Goal: Task Accomplishment & Management: Use online tool/utility

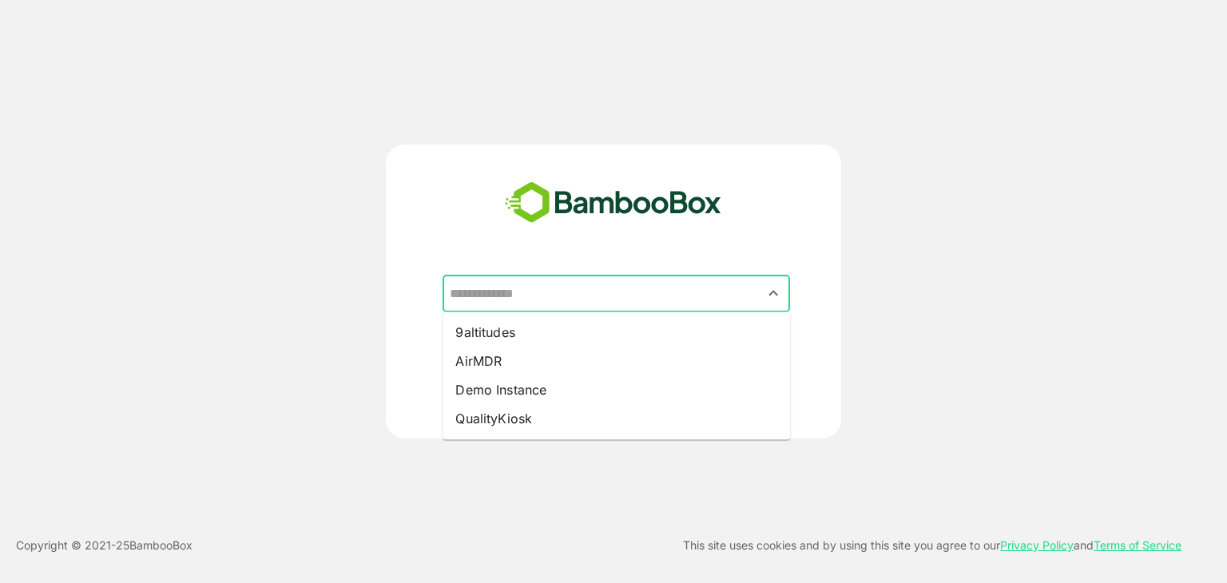
click at [570, 293] on input "text" at bounding box center [616, 294] width 341 height 30
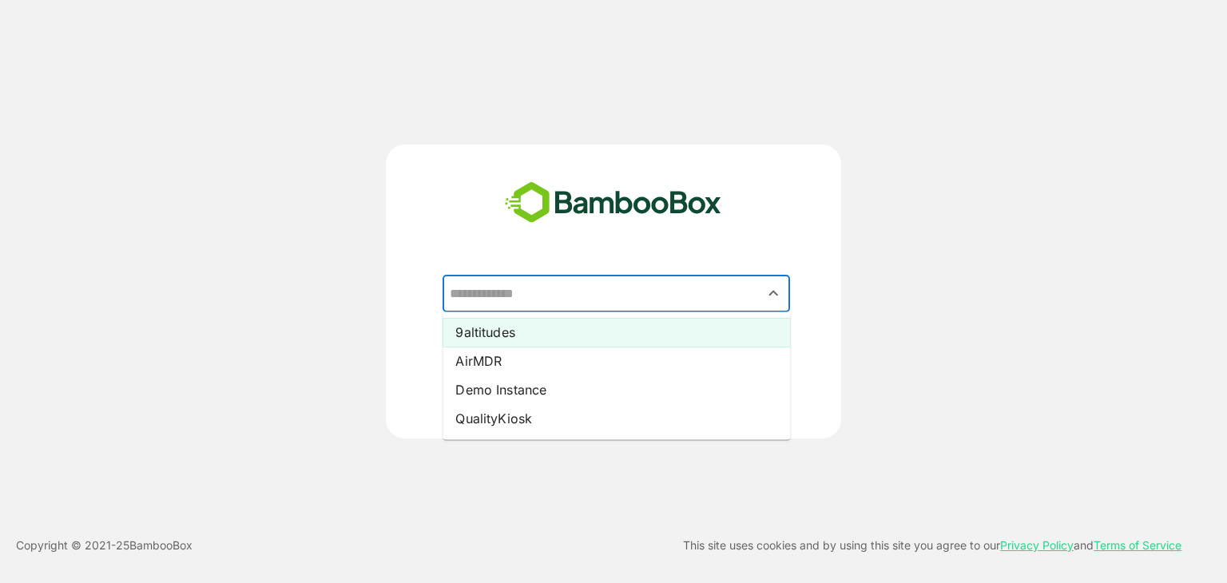
click at [535, 336] on li "9altitudes" at bounding box center [617, 332] width 348 height 29
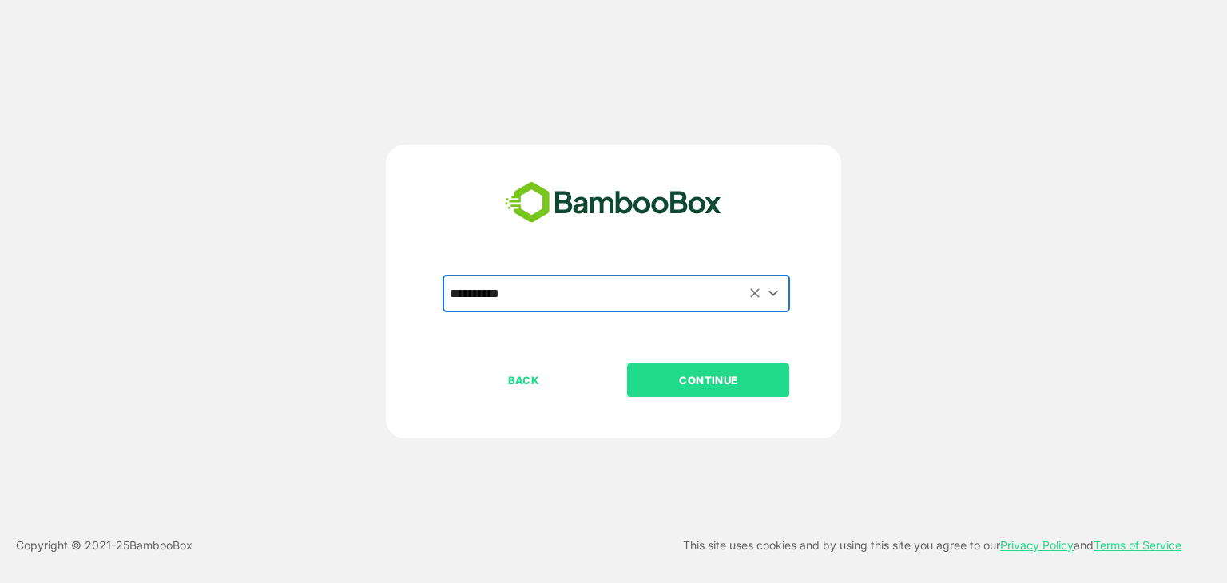
type input "**********"
click at [694, 368] on button "CONTINUE" at bounding box center [708, 381] width 162 height 34
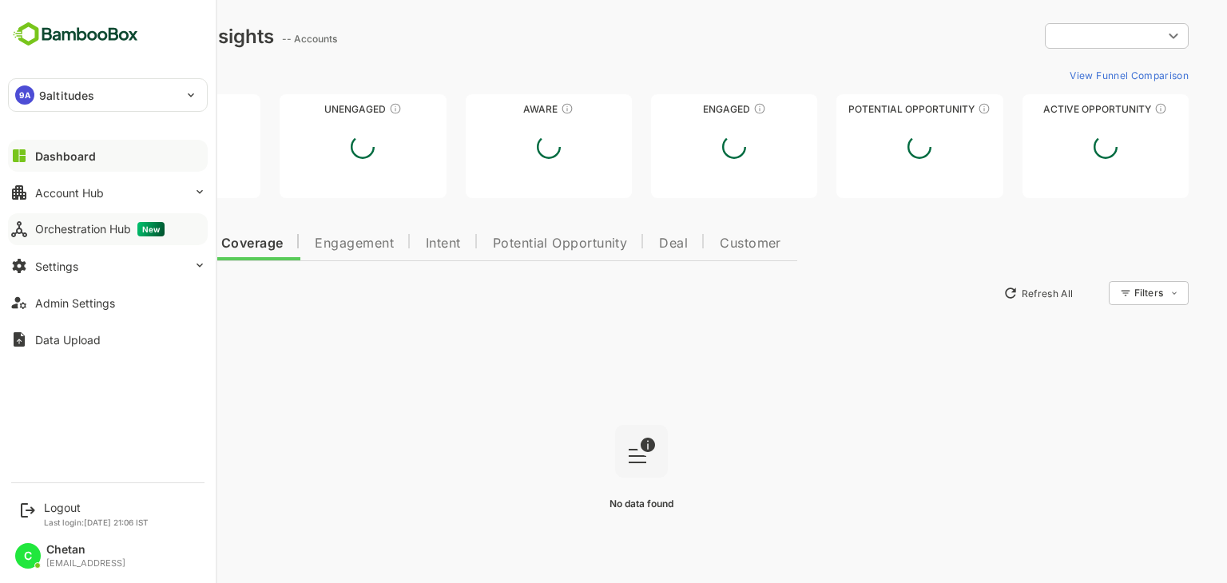
click at [51, 234] on div "Orchestration Hub New" at bounding box center [99, 229] width 129 height 14
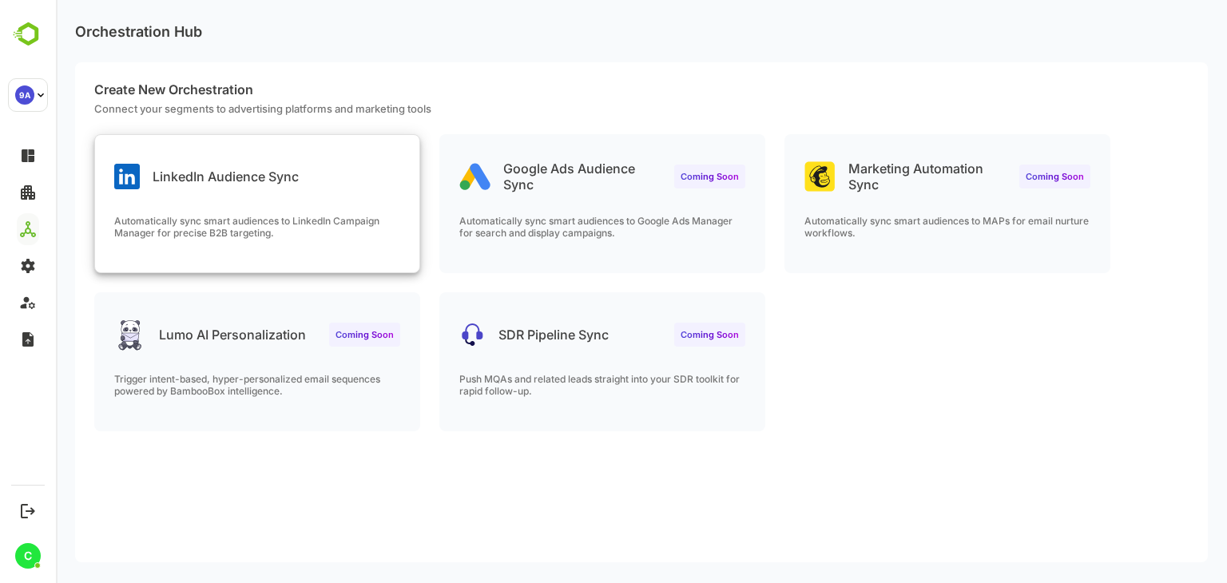
click at [307, 183] on div "LinkedIn Audience Sync" at bounding box center [257, 164] width 324 height 58
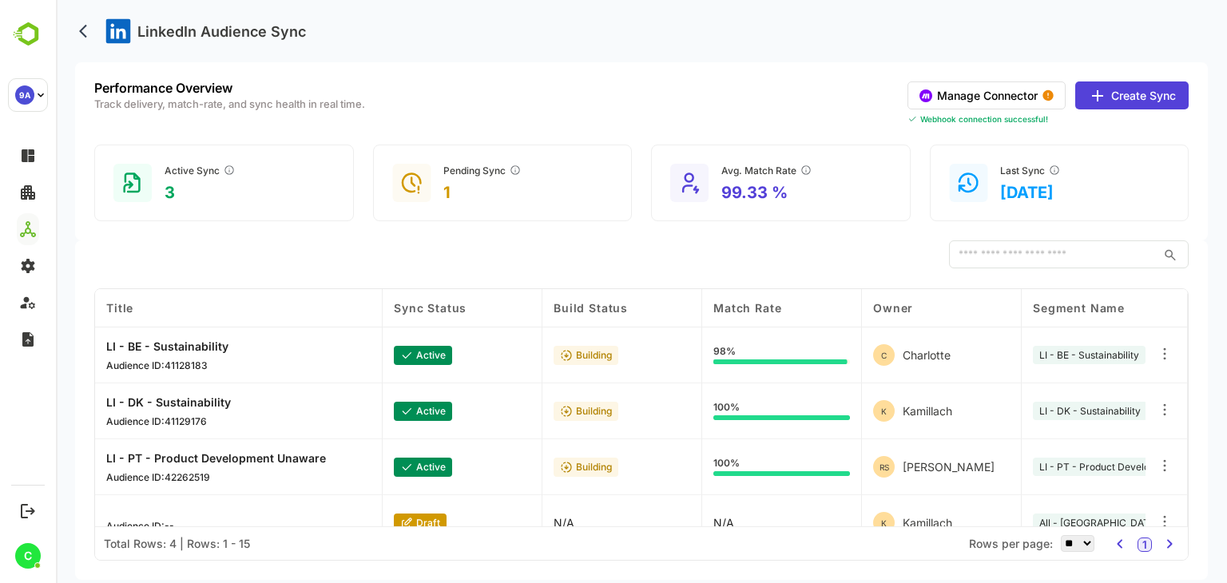
scroll to position [26, 0]
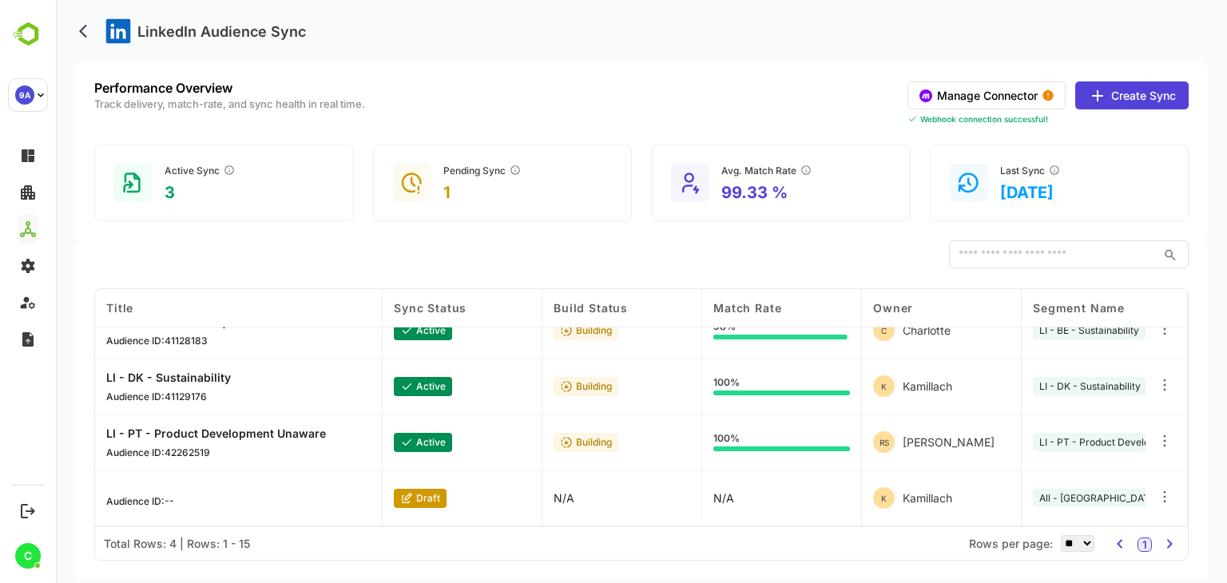
click at [998, 95] on button "Manage Connector" at bounding box center [987, 96] width 158 height 28
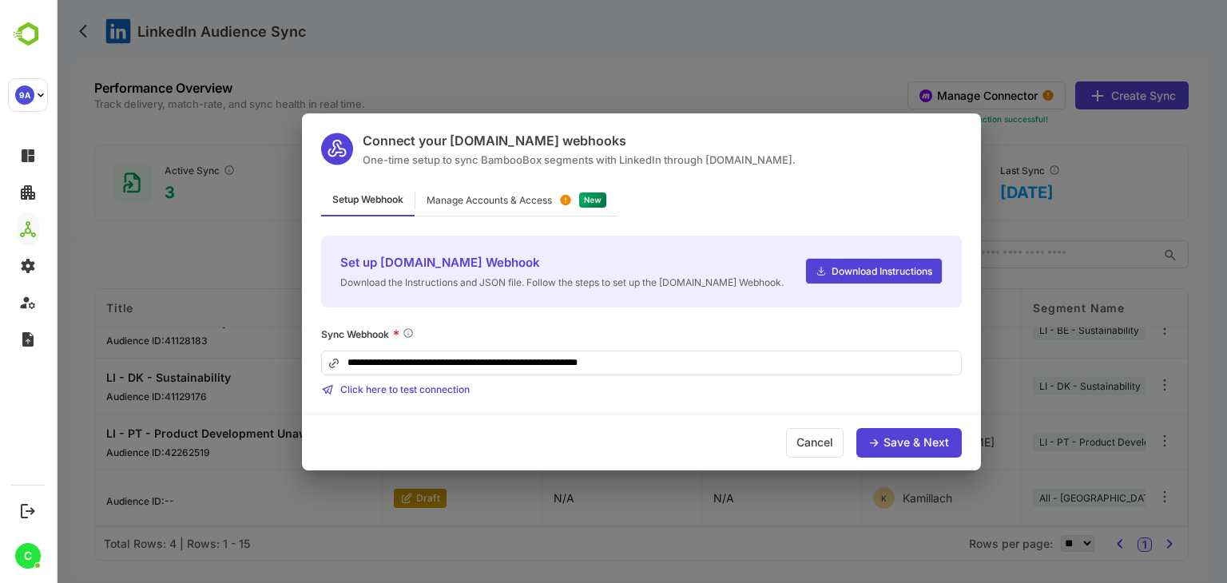
click at [552, 201] on div "Manage Accounts & Access" at bounding box center [489, 201] width 125 height 10
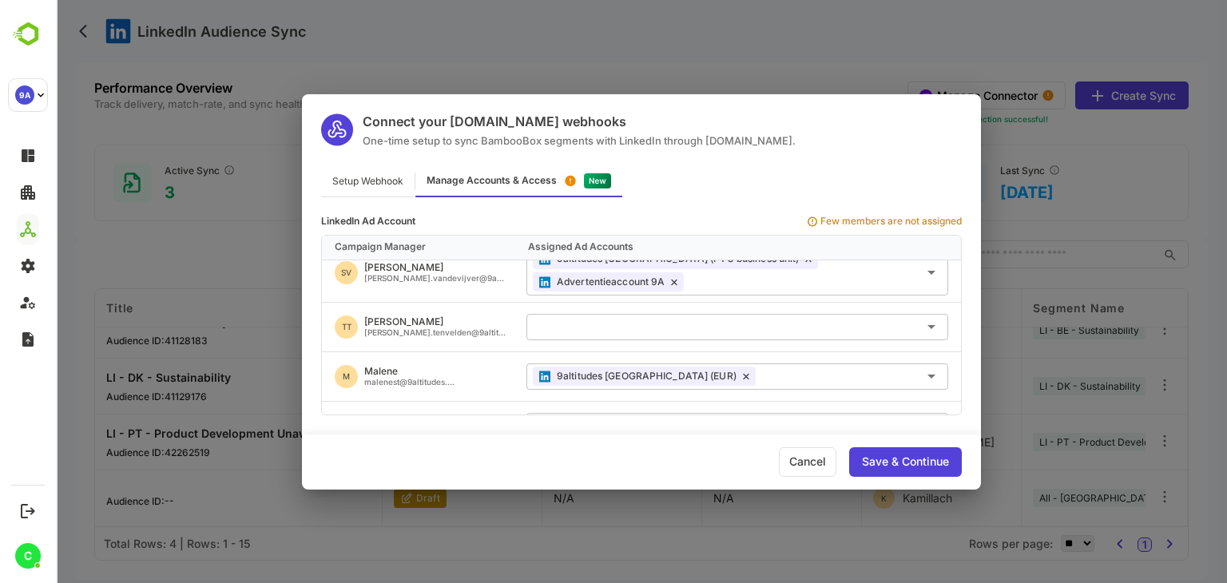
scroll to position [694, 0]
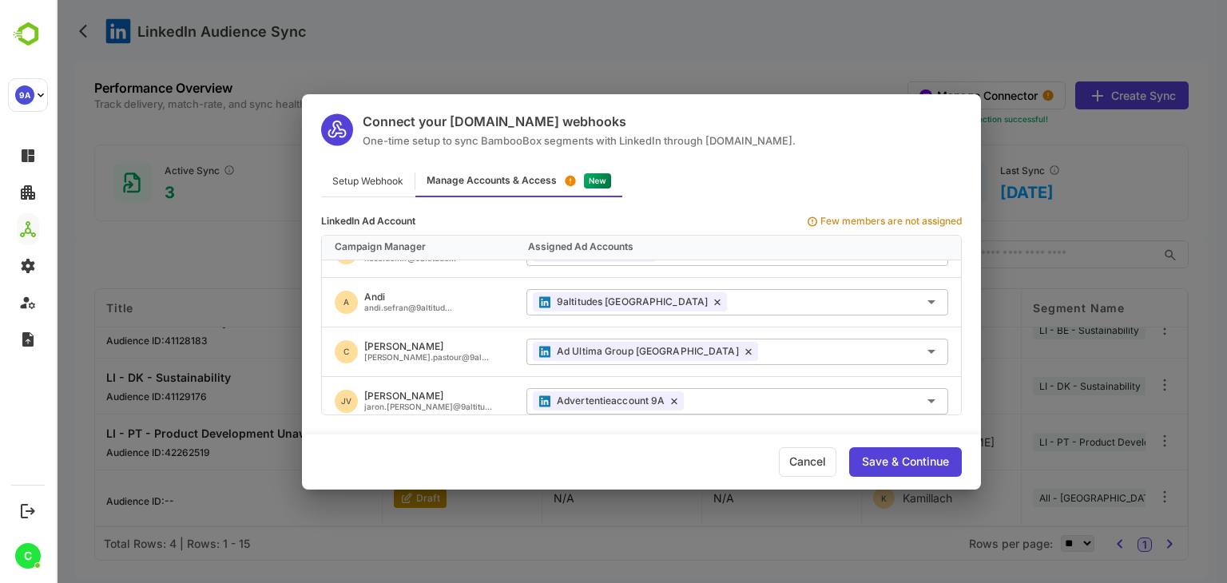
click at [416, 54] on div "Connect your [DOMAIN_NAME] webhooks One-time setup to sync BambooBox segments w…" at bounding box center [641, 291] width 1171 height 583
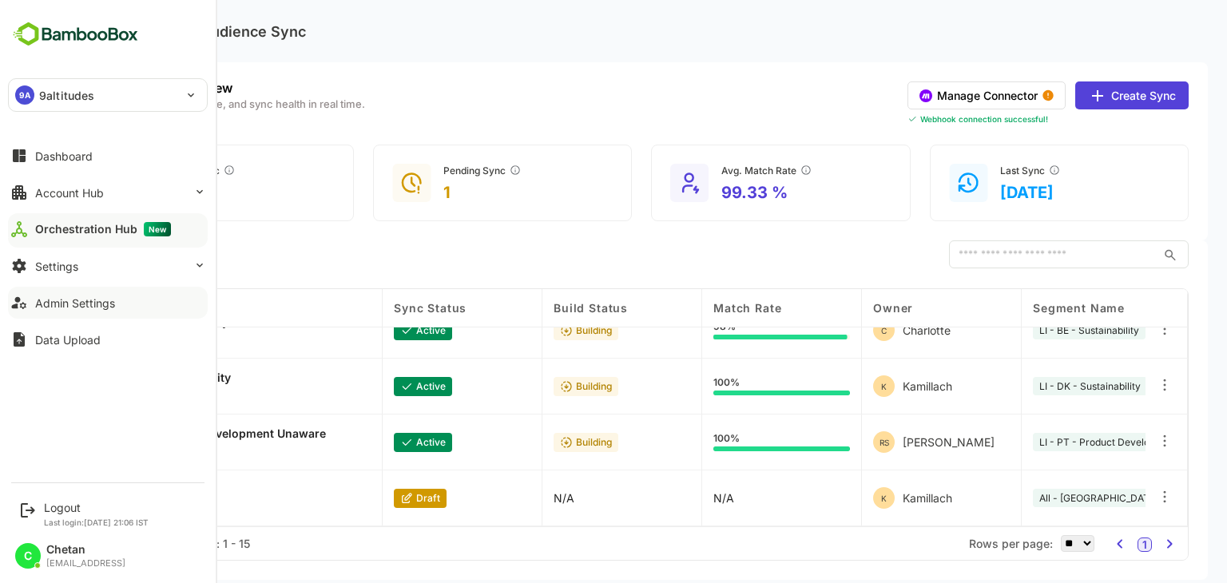
click at [73, 310] on button "Admin Settings" at bounding box center [108, 303] width 200 height 32
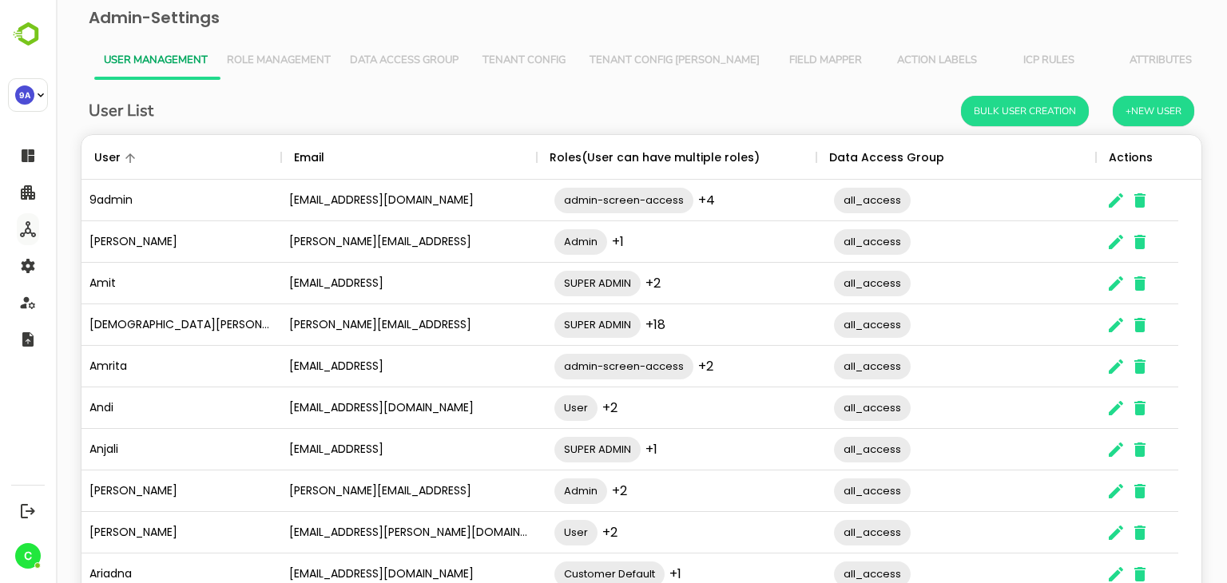
scroll to position [102, 0]
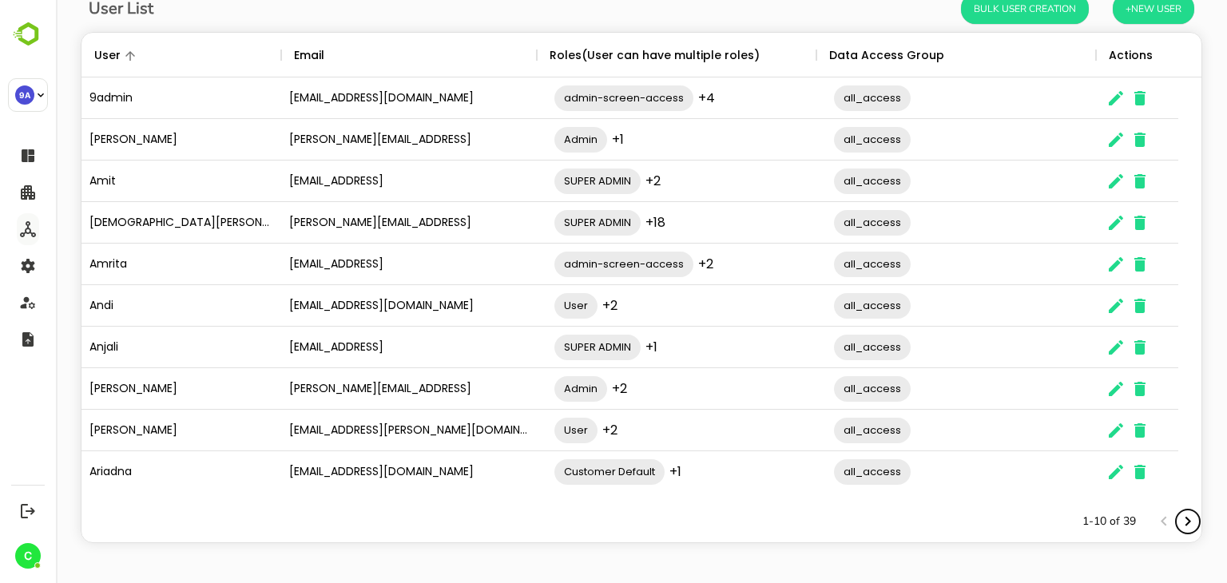
click at [1179, 521] on icon "Next page" at bounding box center [1188, 521] width 19 height 19
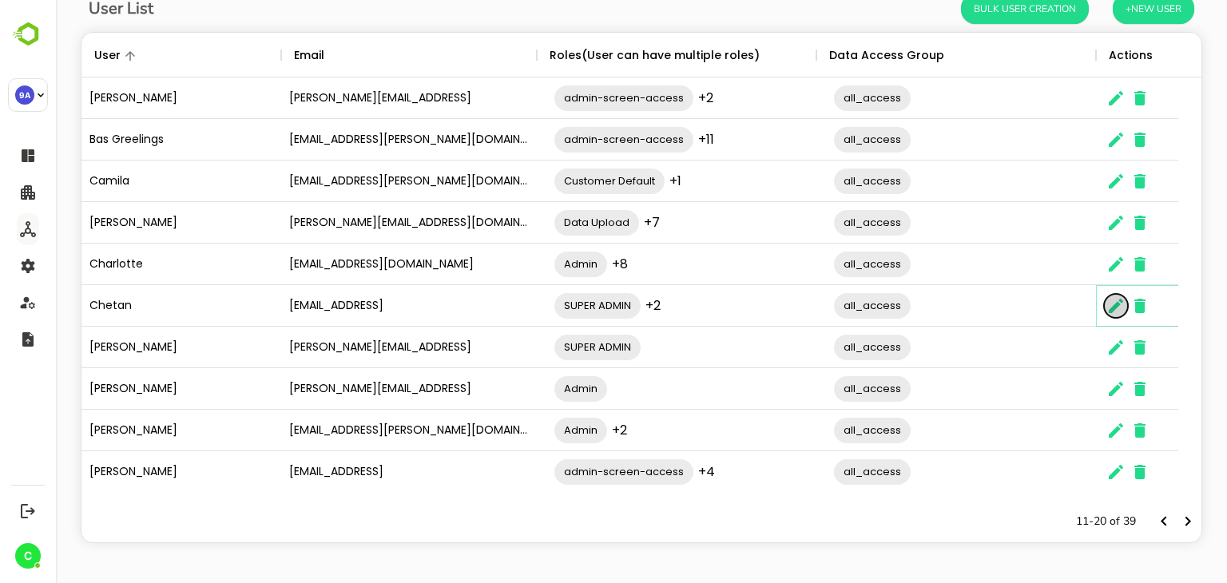
click at [1116, 304] on icon "The User Data" at bounding box center [1116, 306] width 14 height 14
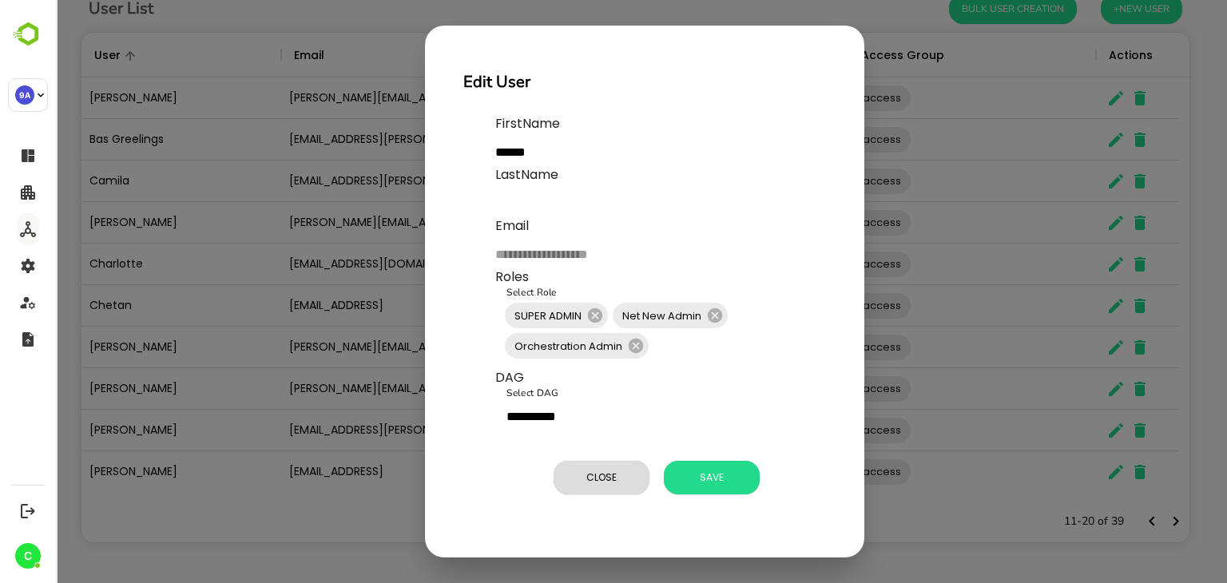
click at [952, 554] on div "**********" at bounding box center [641, 291] width 1171 height 583
click at [608, 478] on span "Close" at bounding box center [602, 477] width 80 height 21
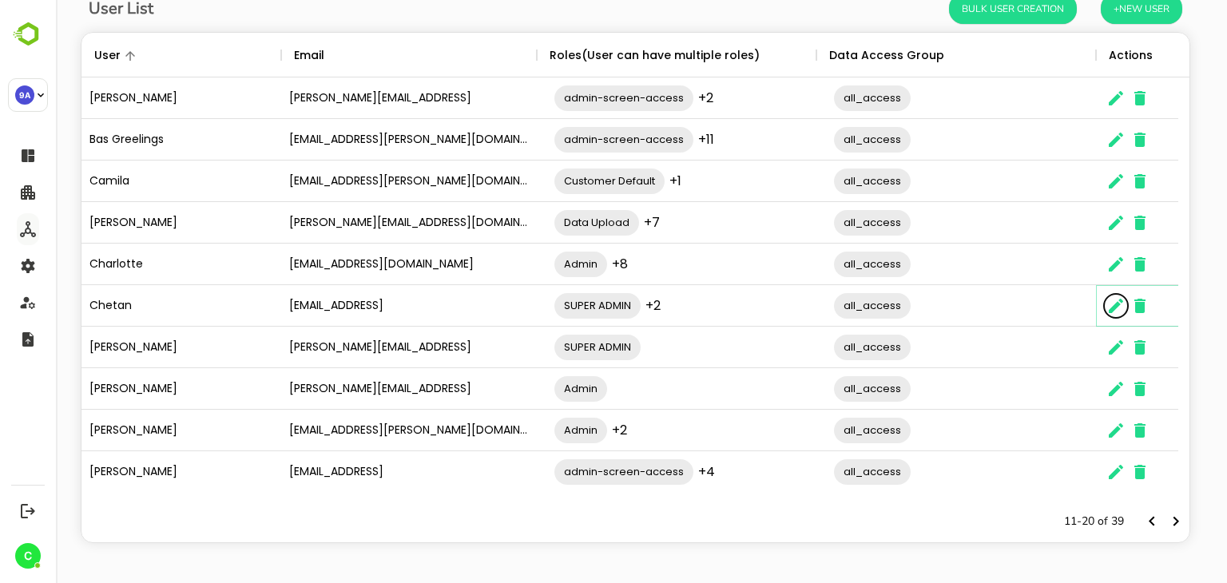
scroll to position [13, 13]
click at [1183, 523] on icon "Next page" at bounding box center [1188, 521] width 19 height 19
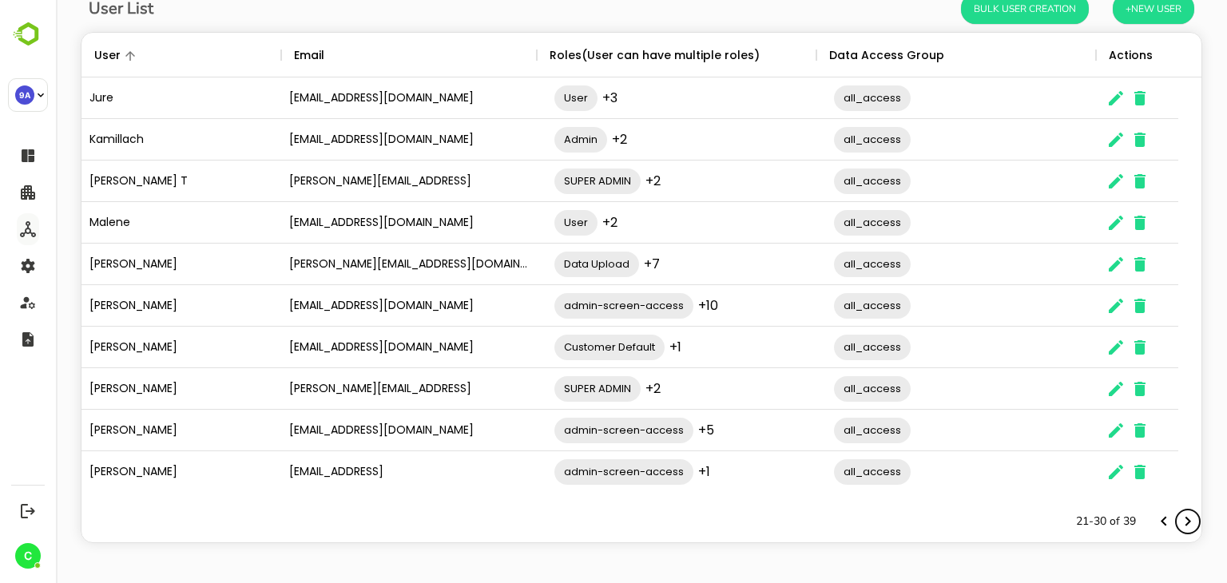
click at [1183, 523] on icon "Next page" at bounding box center [1188, 521] width 19 height 19
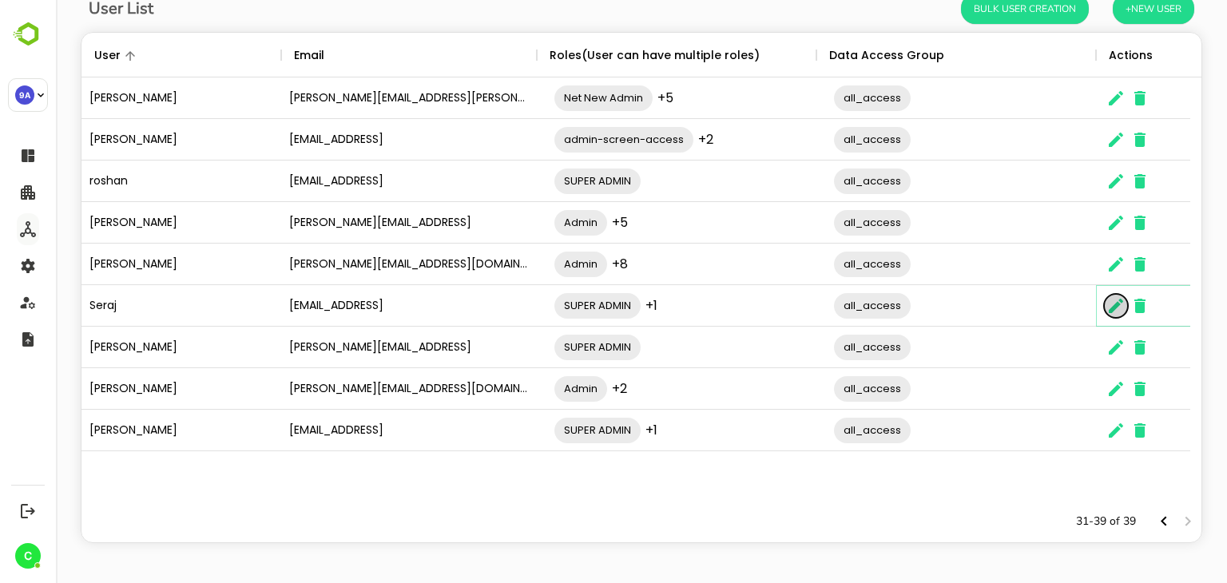
click at [1116, 308] on icon "The User Data" at bounding box center [1116, 305] width 19 height 19
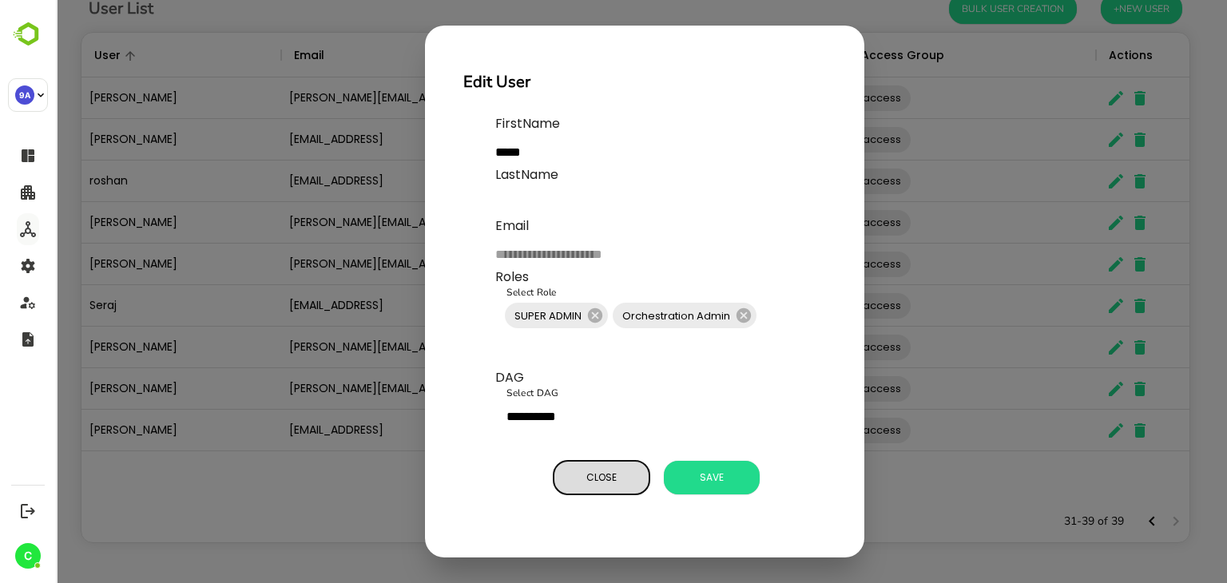
click at [584, 471] on span "Close" at bounding box center [602, 477] width 80 height 21
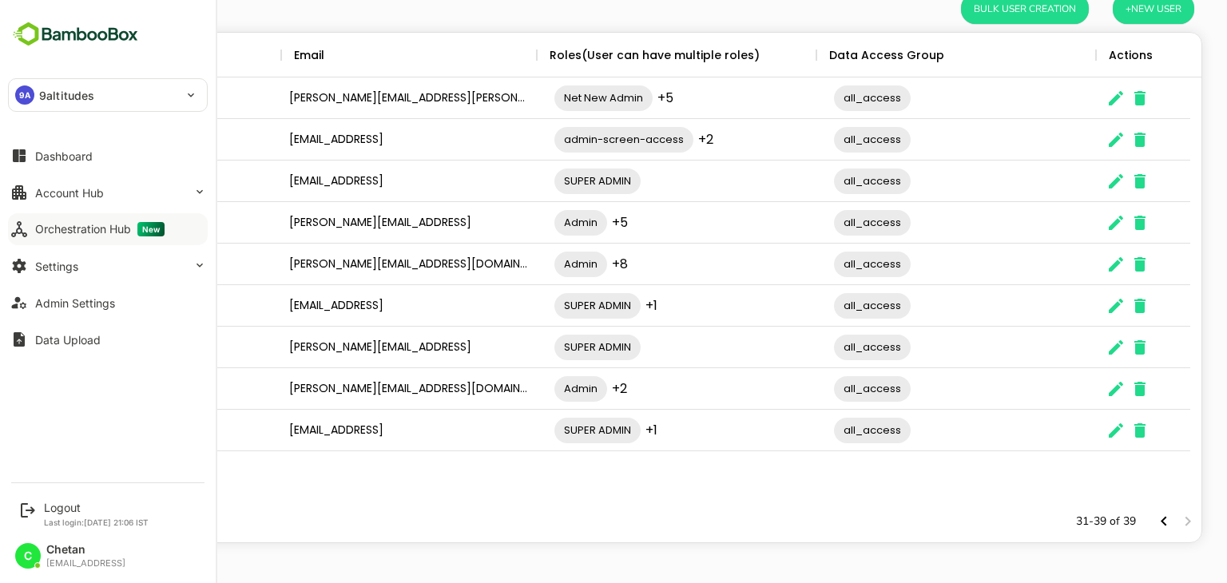
click at [42, 228] on div "Orchestration Hub New" at bounding box center [99, 229] width 129 height 14
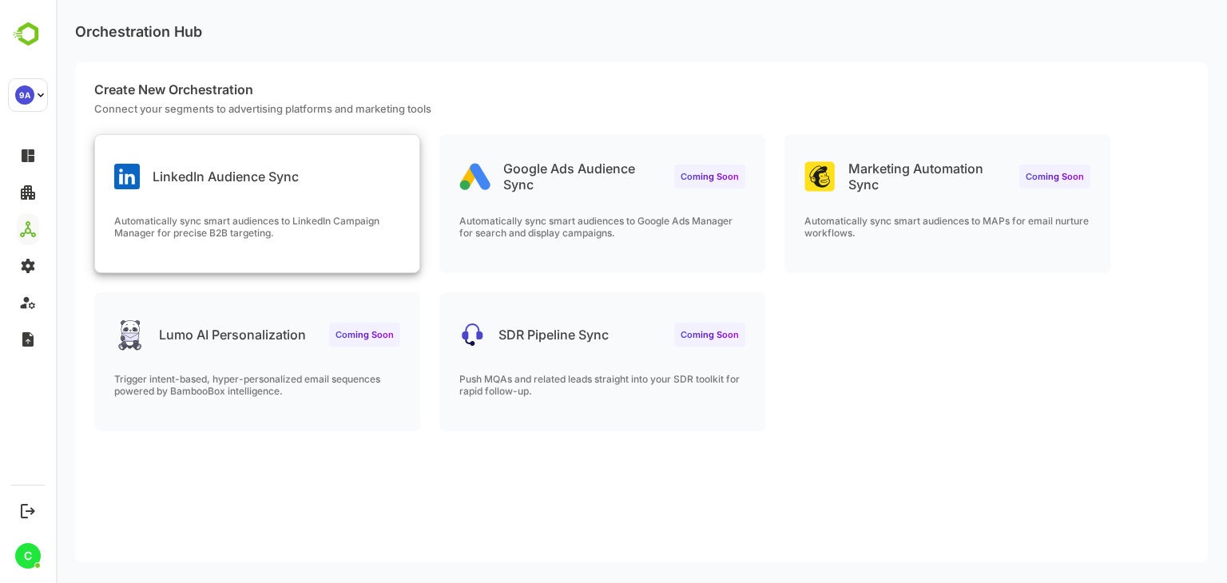
click at [318, 256] on div "Automatically sync smart audiences to LinkedIn Campaign Manager for precise B2B…" at bounding box center [257, 244] width 324 height 58
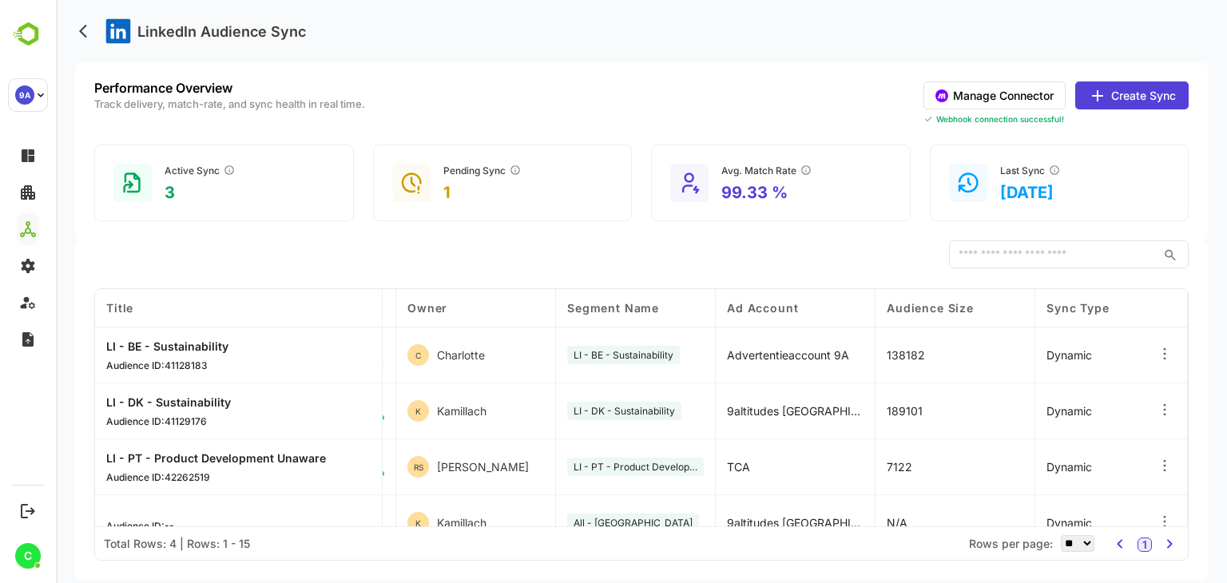
scroll to position [0, 467]
click at [965, 180] on rect at bounding box center [968, 183] width 38 height 38
click at [1040, 97] on button "Manage Connector" at bounding box center [995, 96] width 142 height 28
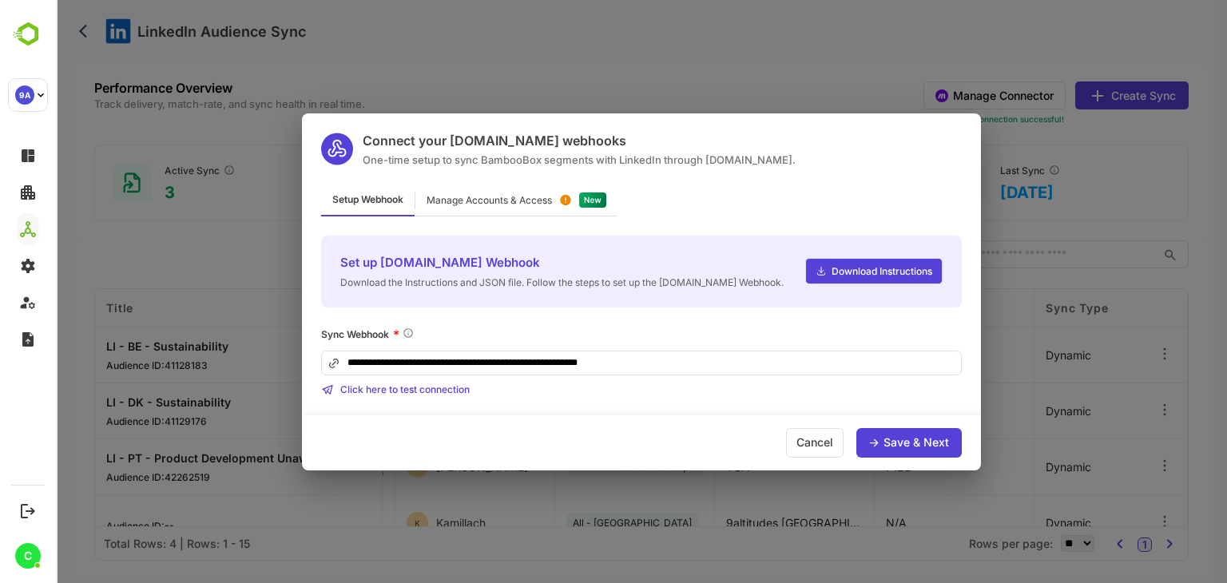
click at [527, 201] on div "Manage Accounts & Access" at bounding box center [489, 201] width 125 height 10
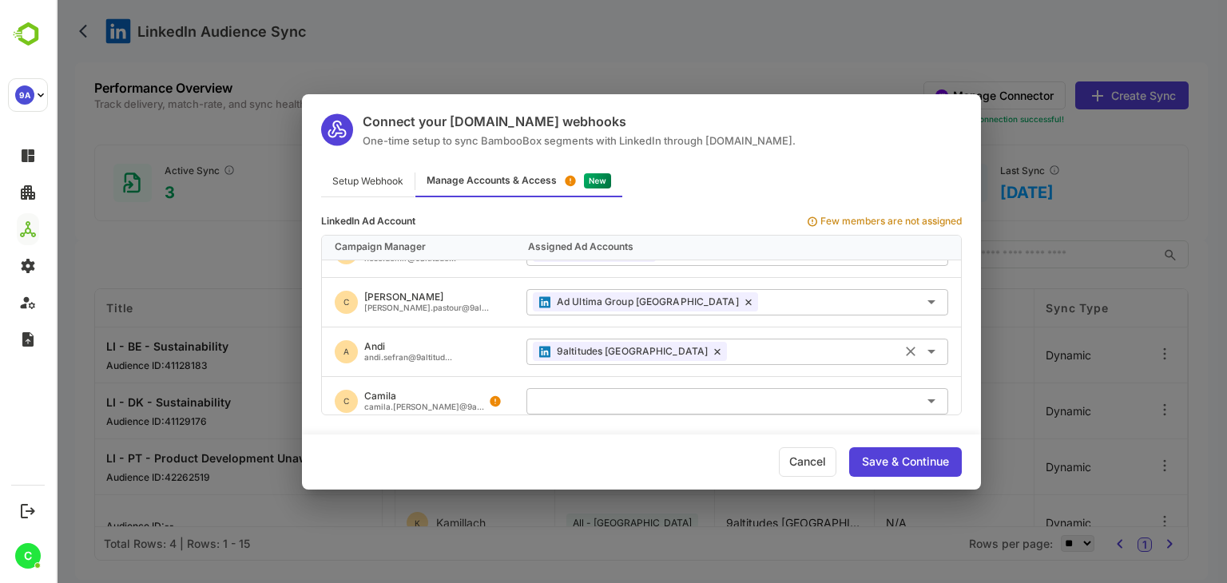
scroll to position [0, 0]
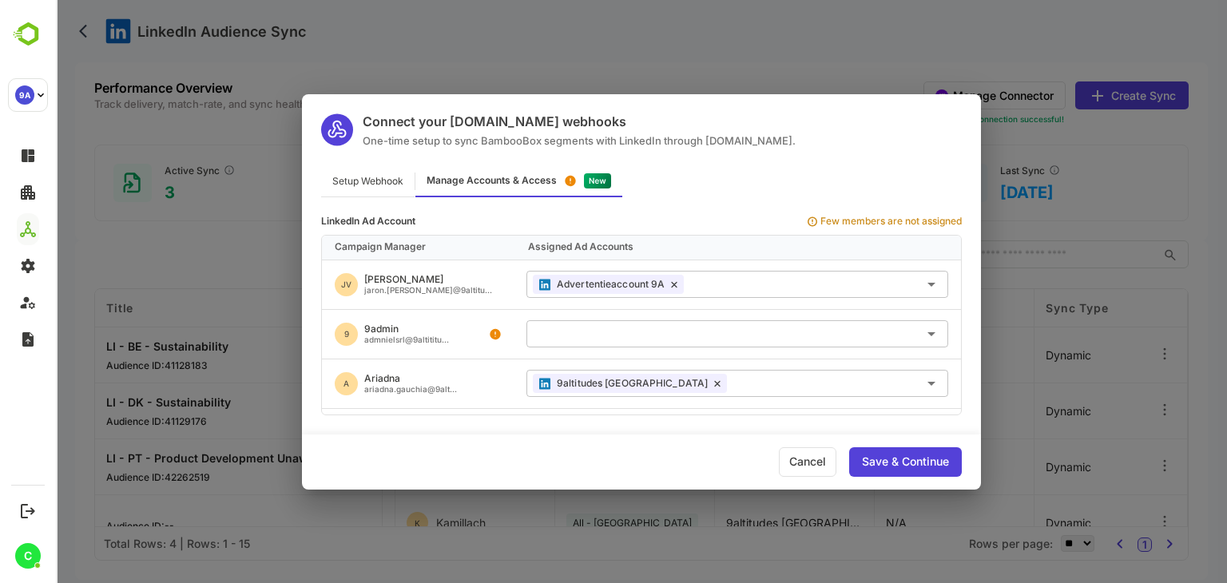
click at [795, 48] on div "Connect your [DOMAIN_NAME] webhooks One-time setup to sync BambooBox segments w…" at bounding box center [641, 291] width 1171 height 583
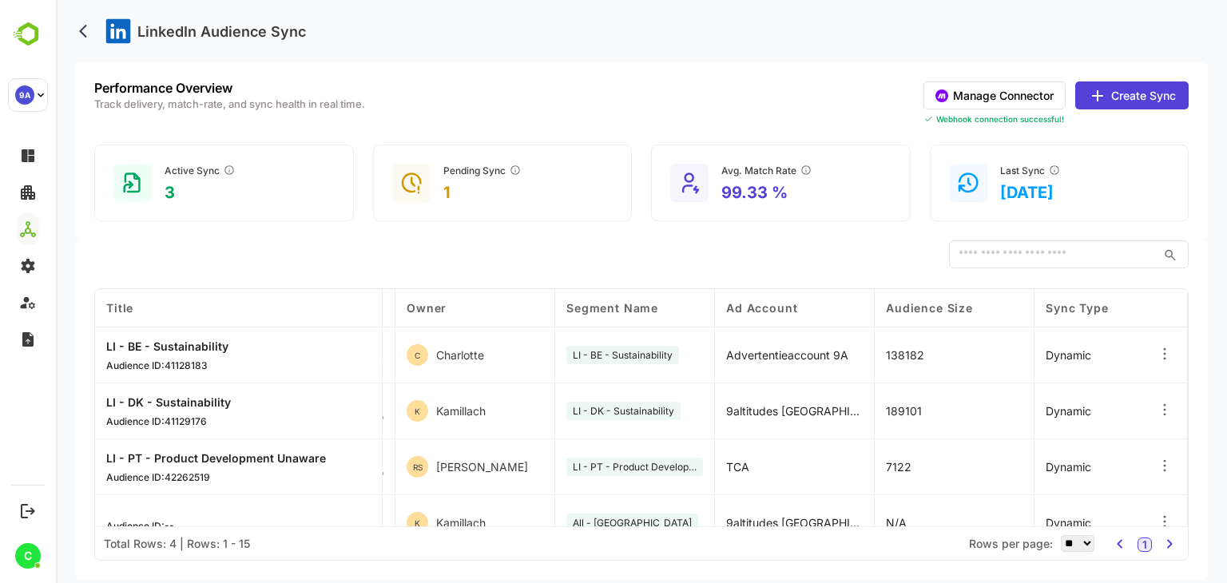
click at [1125, 91] on button "Create Sync" at bounding box center [1132, 96] width 113 height 28
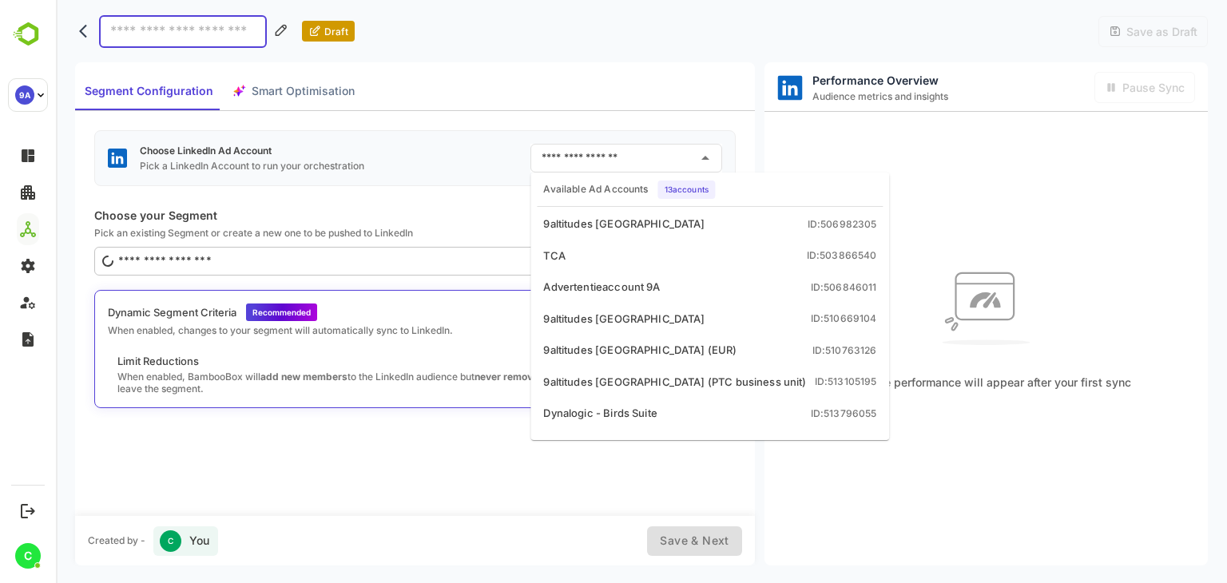
click at [563, 161] on input "text" at bounding box center [614, 158] width 153 height 26
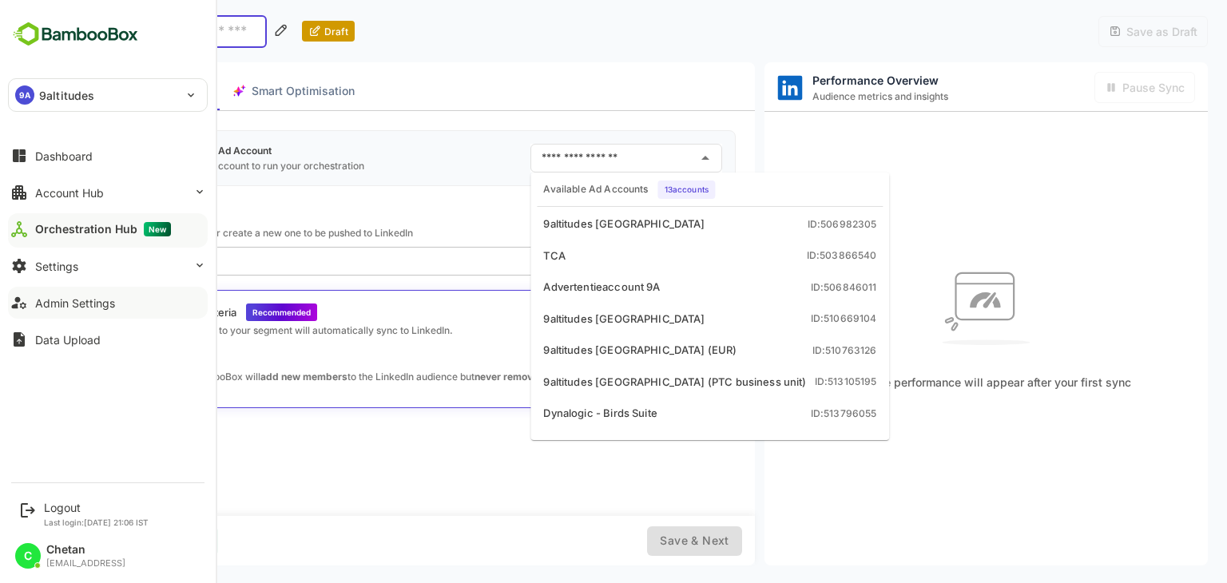
click at [66, 298] on div "Admin Settings" at bounding box center [75, 303] width 80 height 14
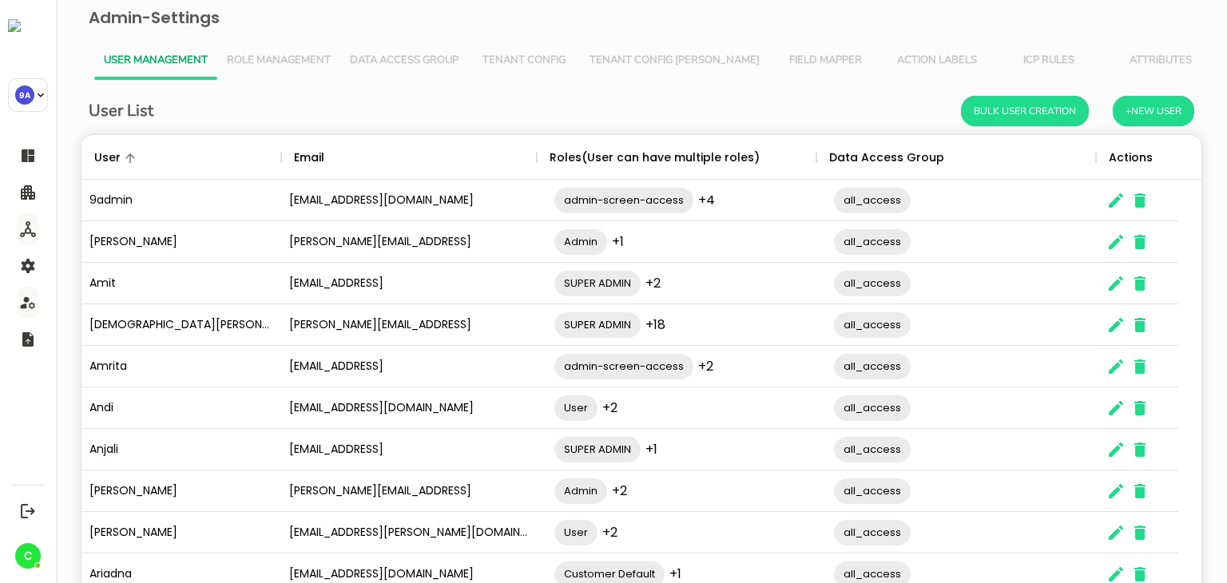
scroll to position [456, 1096]
click at [652, 56] on span "Tenant Config [PERSON_NAME]" at bounding box center [675, 60] width 170 height 13
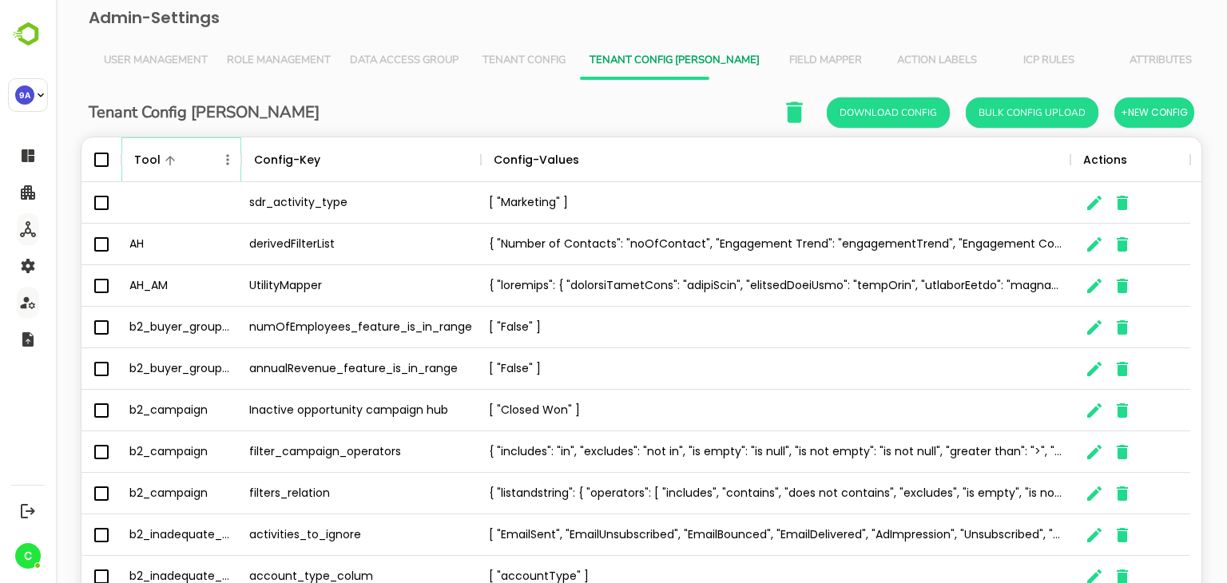
click at [223, 161] on icon "Menu" at bounding box center [228, 160] width 16 height 16
click at [185, 279] on li "Filter" at bounding box center [183, 276] width 110 height 29
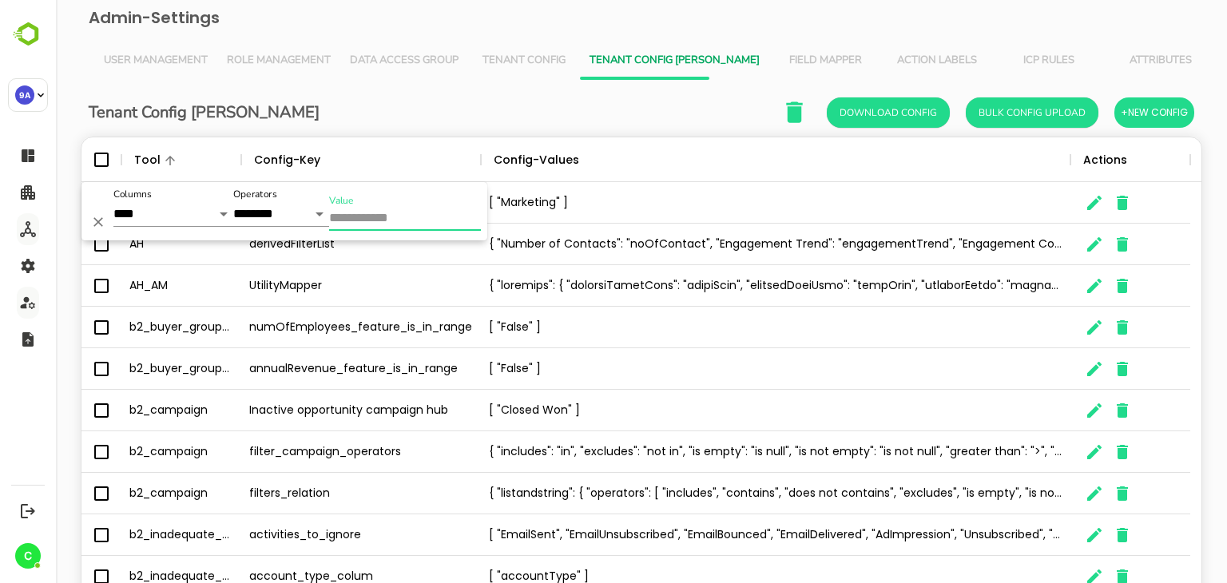
click at [401, 220] on input "Value" at bounding box center [405, 219] width 152 height 23
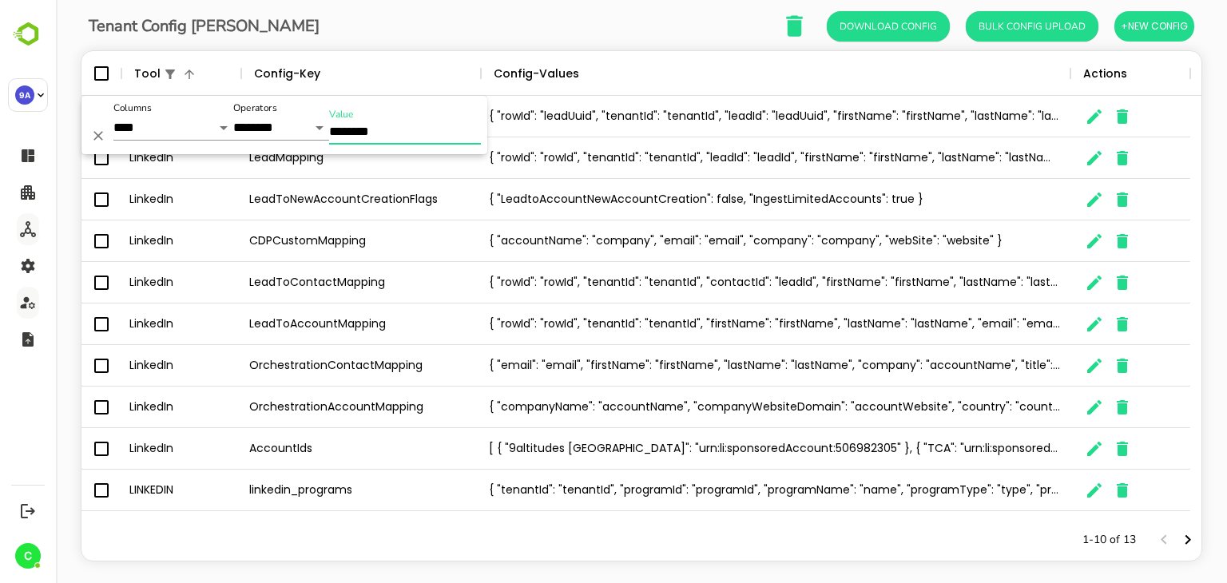
scroll to position [105, 0]
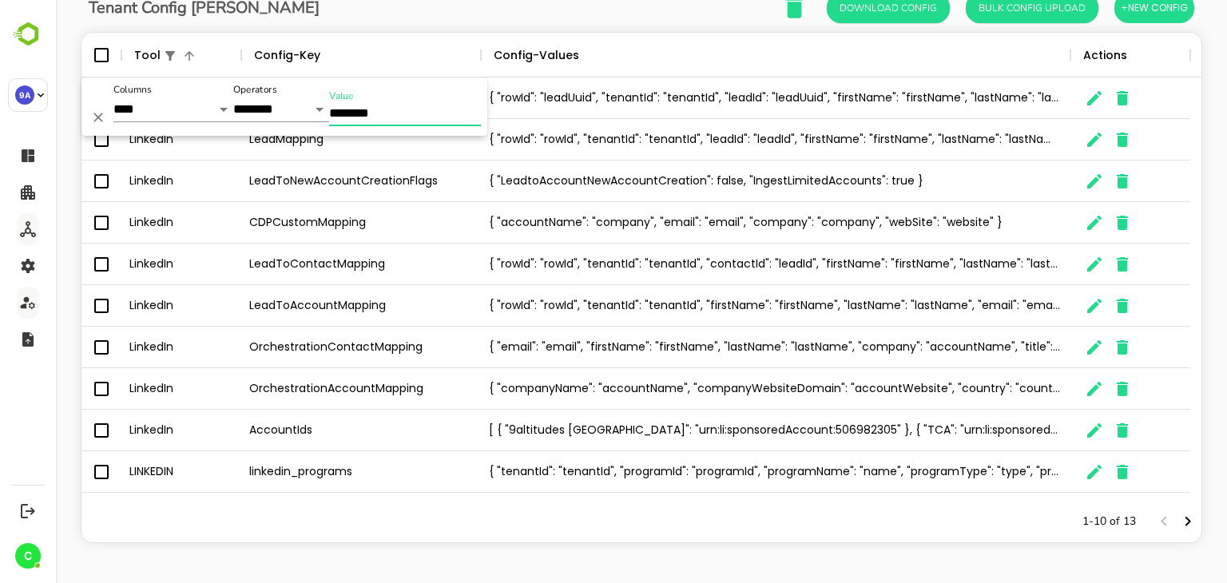
type input "********"
click at [1090, 425] on icon "The User Data" at bounding box center [1094, 430] width 19 height 19
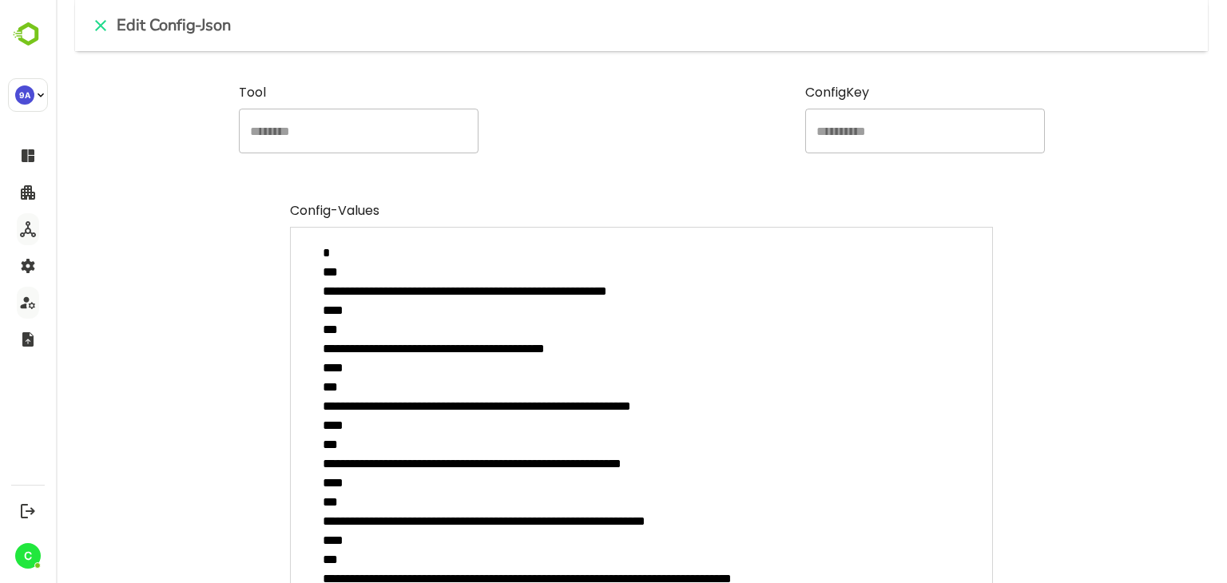
scroll to position [0, 0]
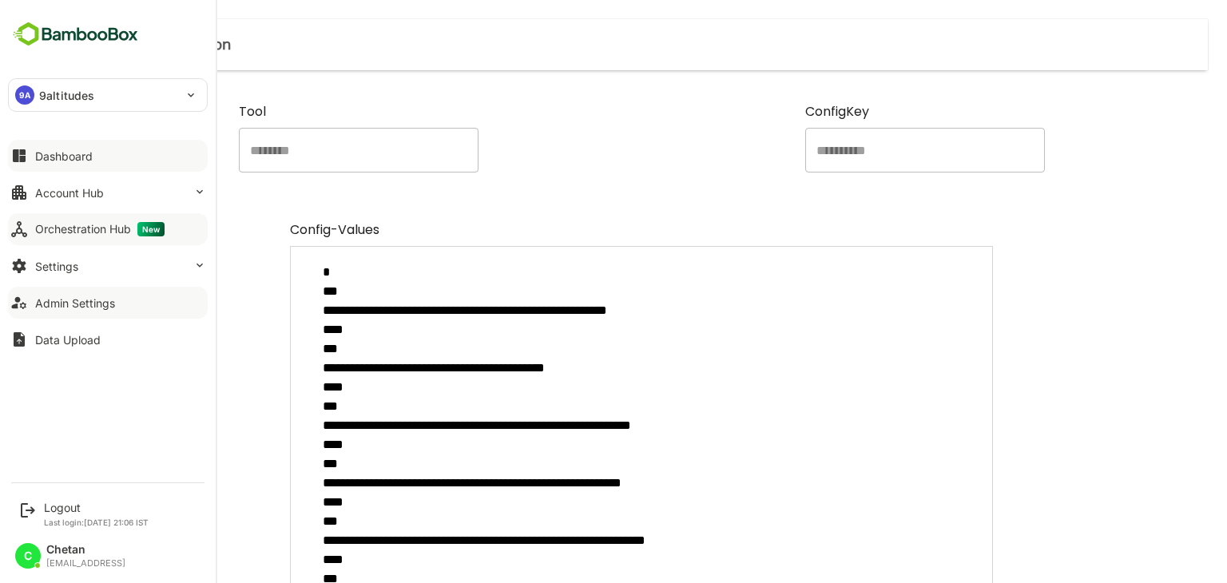
click at [55, 154] on div "Dashboard" at bounding box center [64, 156] width 58 height 14
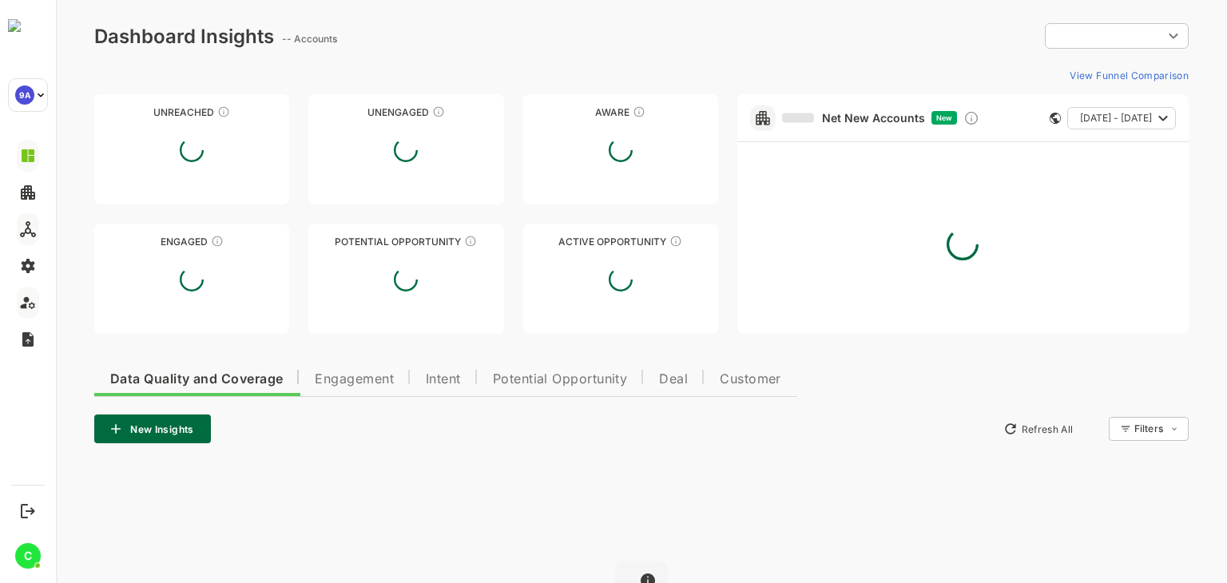
type input "**********"
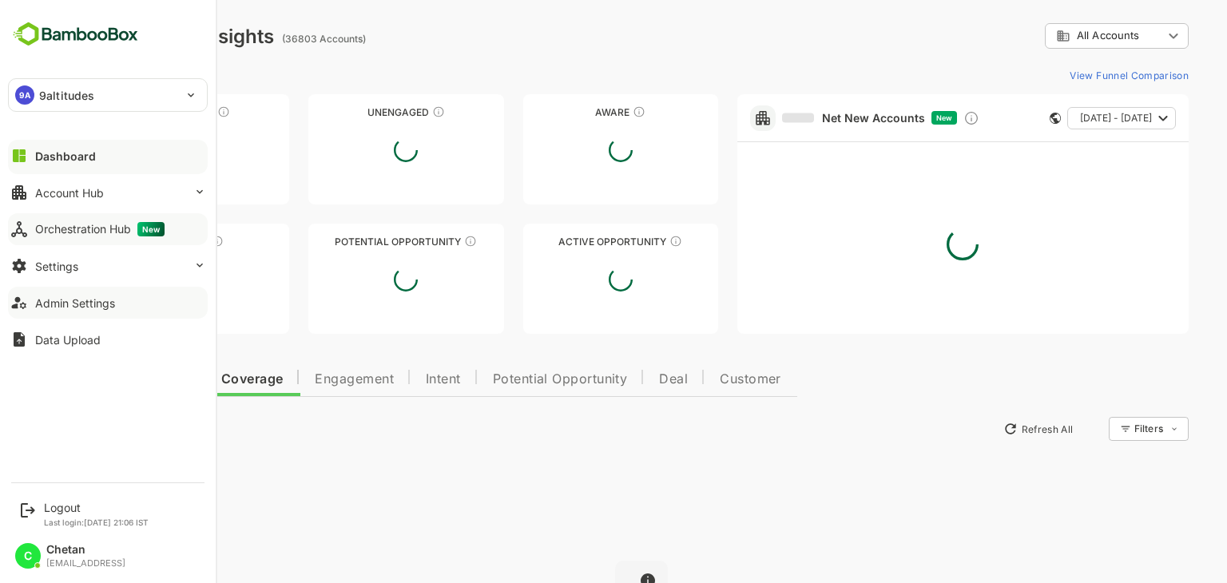
click at [93, 235] on div "Orchestration Hub New" at bounding box center [99, 229] width 129 height 14
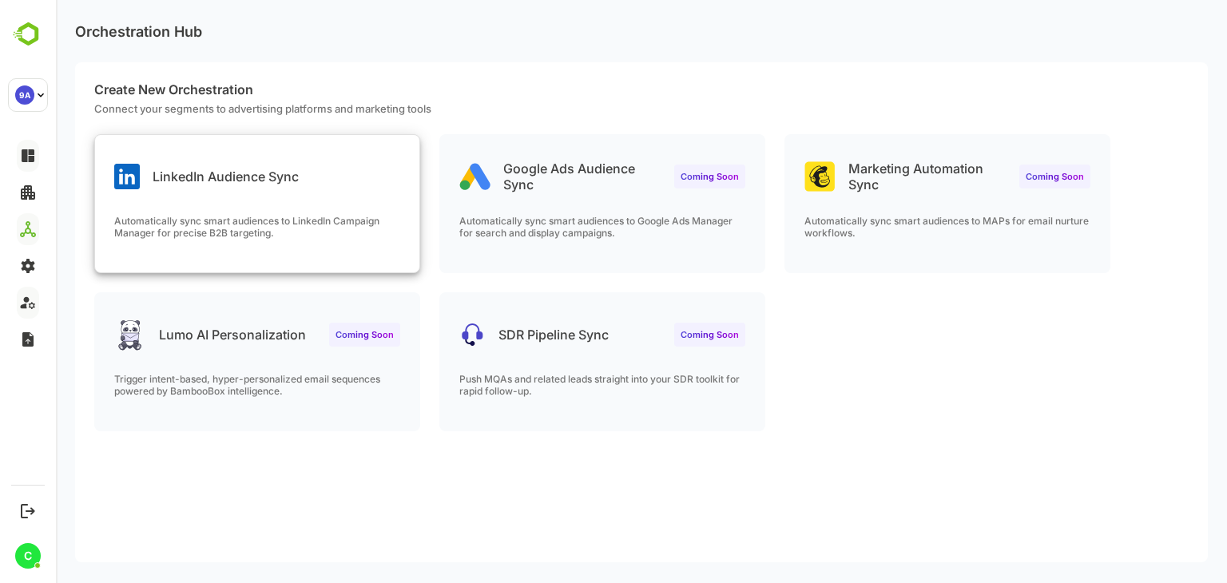
click at [328, 191] on div "LinkedIn Audience Sync" at bounding box center [257, 164] width 324 height 58
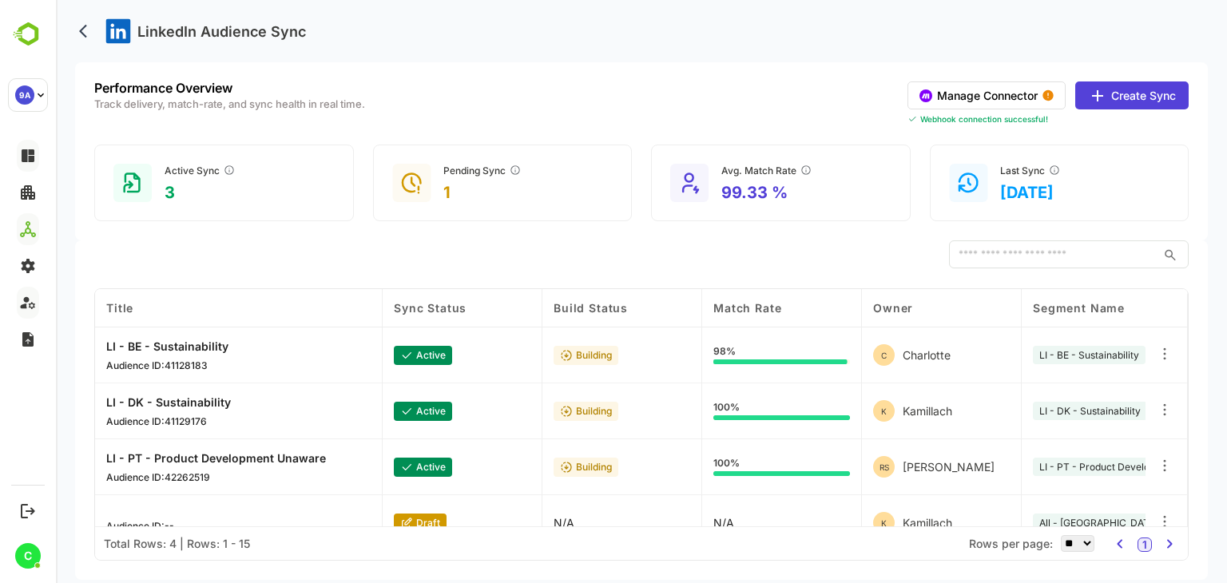
click at [1155, 99] on button "Create Sync" at bounding box center [1132, 96] width 113 height 28
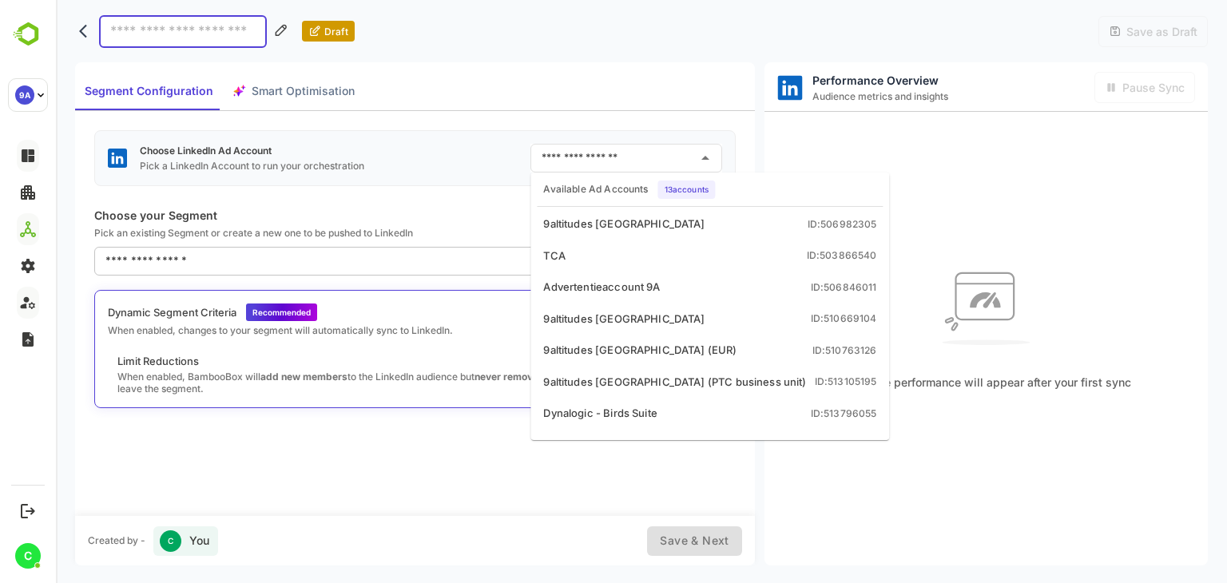
click at [562, 156] on input "text" at bounding box center [614, 158] width 153 height 26
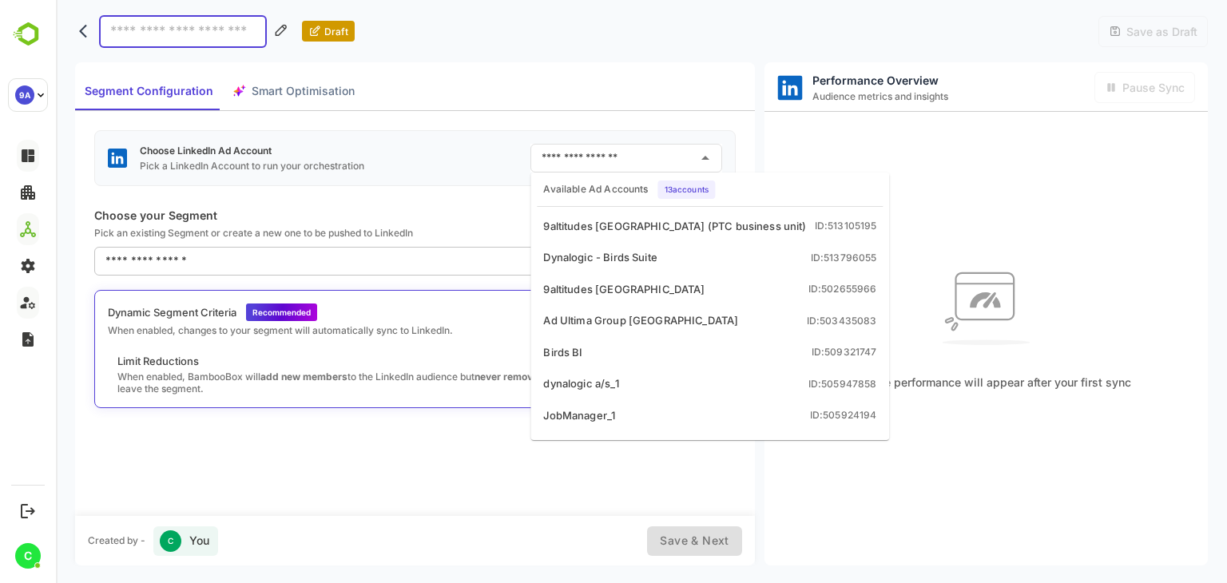
scroll to position [180, 0]
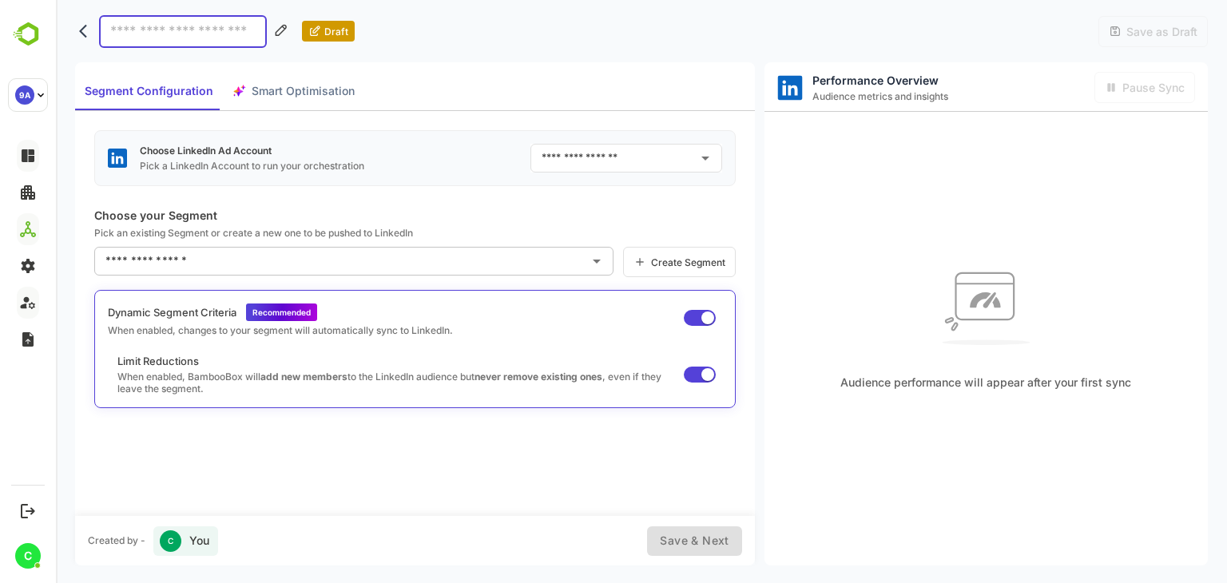
click at [453, 215] on p "Choose your Segment" at bounding box center [415, 216] width 642 height 14
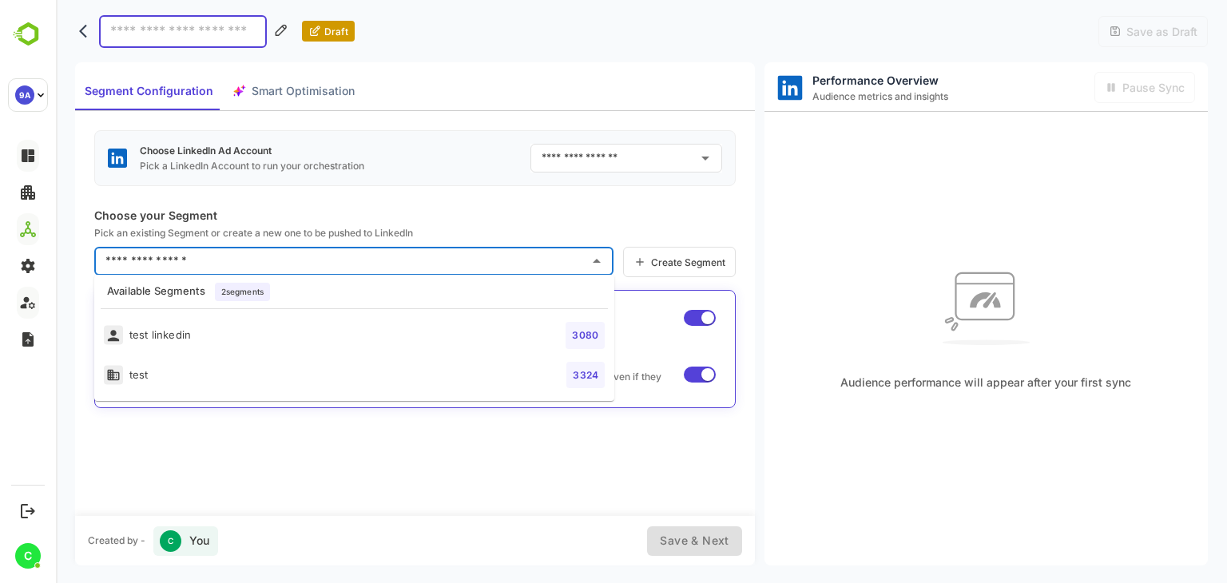
click at [425, 252] on input "text" at bounding box center [341, 262] width 481 height 26
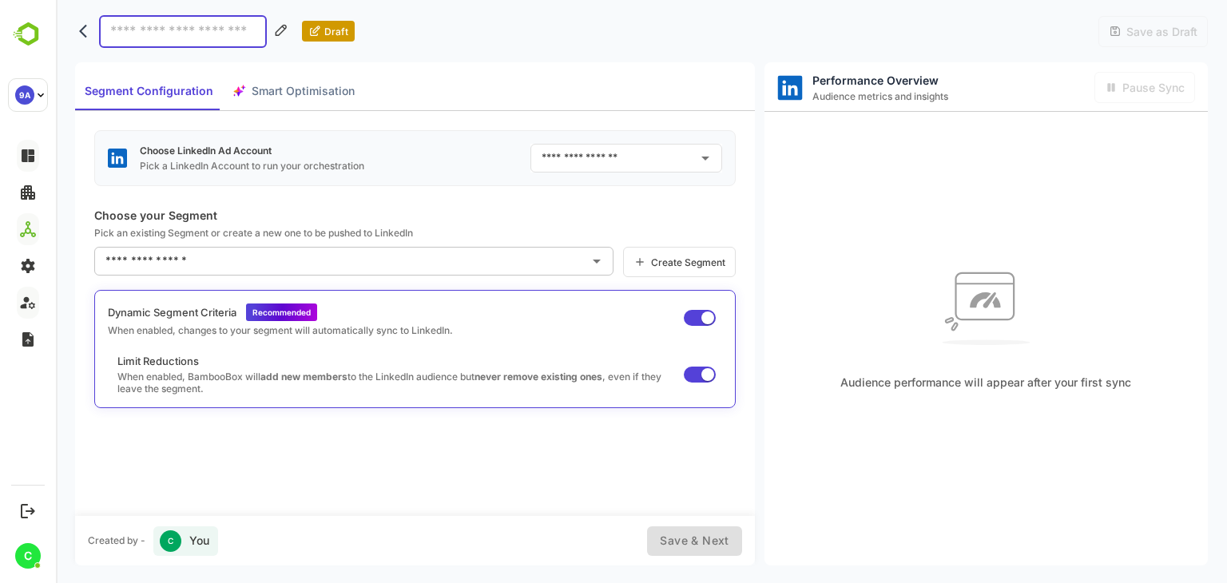
click at [427, 202] on div "Choose LinkedIn Ad Account Pick a LinkedIn Account to run your orchestration ​ …" at bounding box center [415, 313] width 680 height 404
click at [291, 83] on div "Segment Configuration Smart Optimisation" at bounding box center [219, 91] width 289 height 38
click at [291, 87] on div "Segment Configuration Smart Optimisation" at bounding box center [219, 91] width 289 height 38
click at [291, 90] on div "Segment Configuration Smart Optimisation" at bounding box center [219, 91] width 289 height 38
click at [73, 29] on body "Draft Save as Draft Segment Configuration Smart Optimisation Choose LinkedIn Ad…" at bounding box center [641, 291] width 1171 height 583
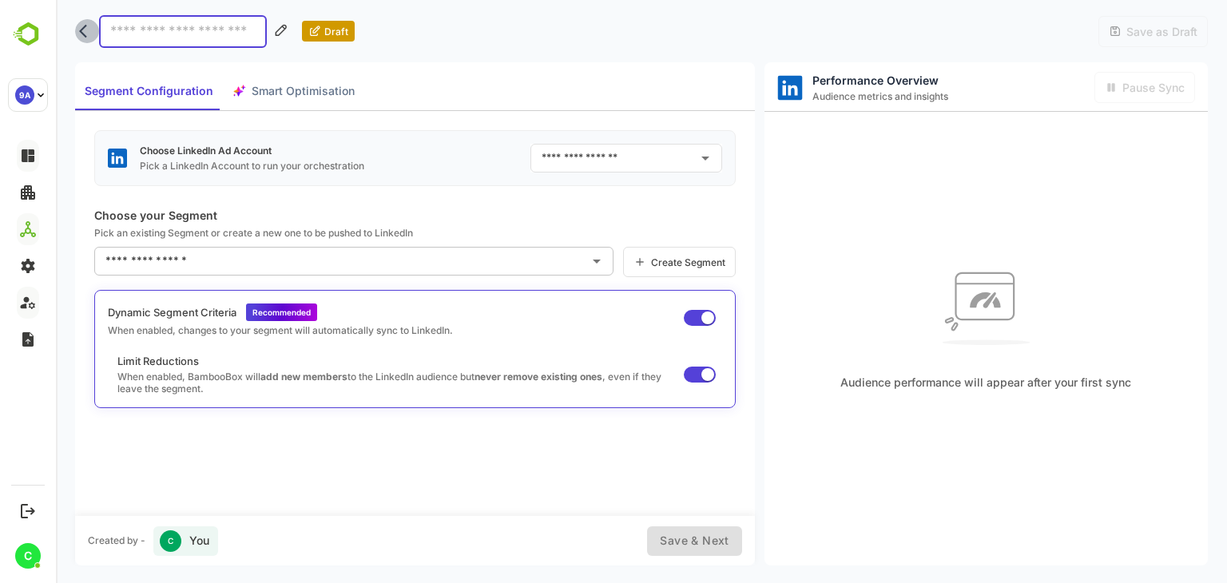
click at [81, 33] on icon "back" at bounding box center [83, 32] width 8 height 14
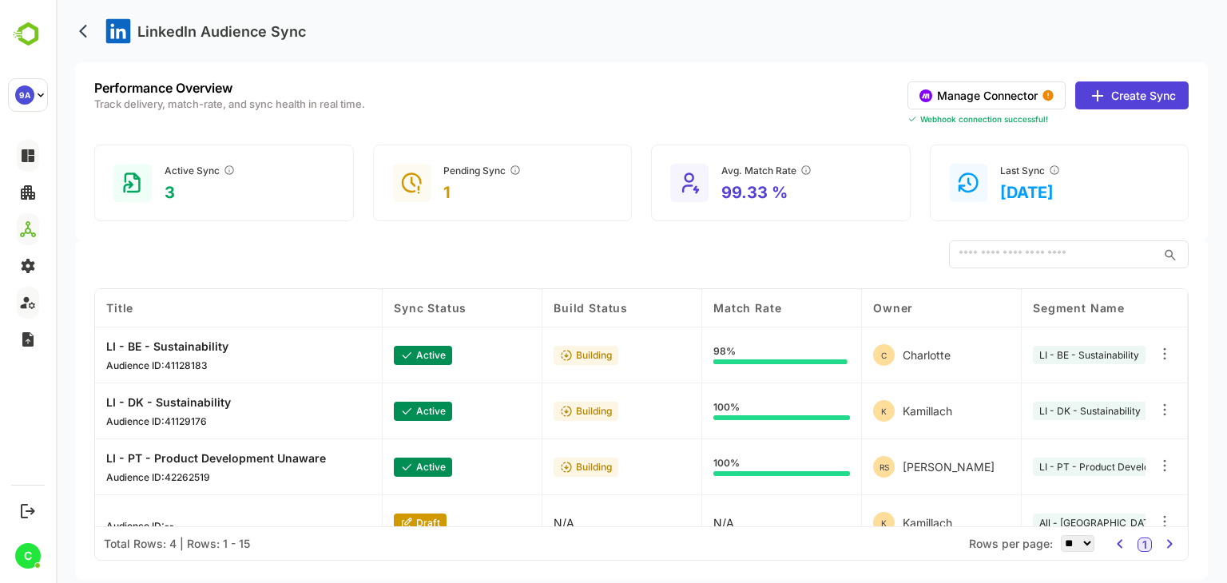
click at [161, 350] on p "LI - BE - Sustainability" at bounding box center [167, 347] width 122 height 14
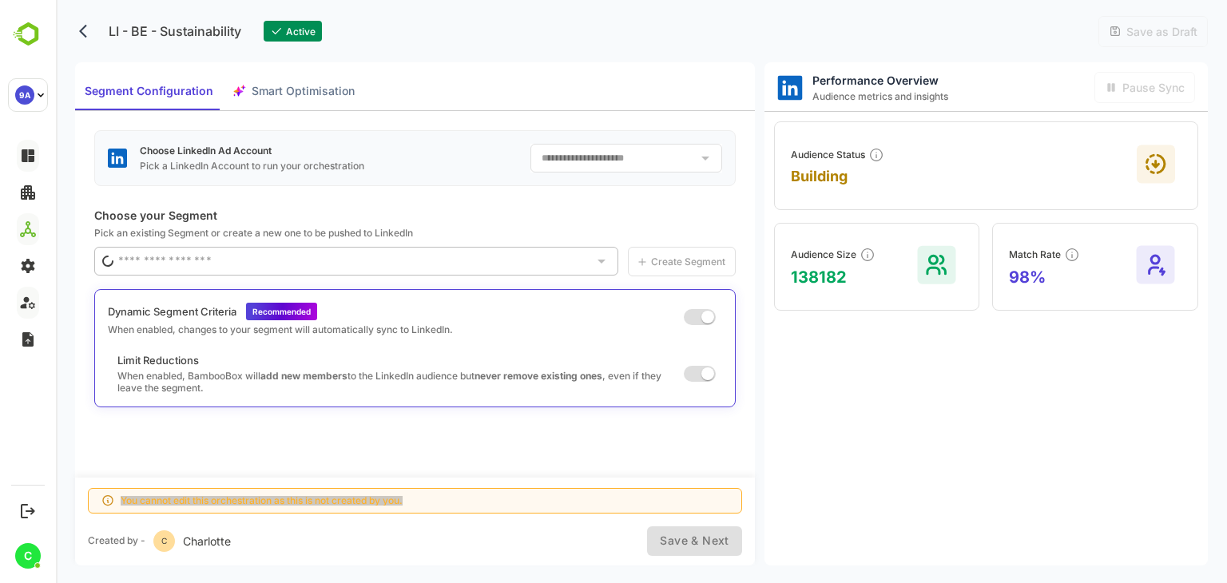
click at [310, 93] on div "Segment Configuration Smart Optimisation" at bounding box center [219, 91] width 289 height 38
type input "**********"
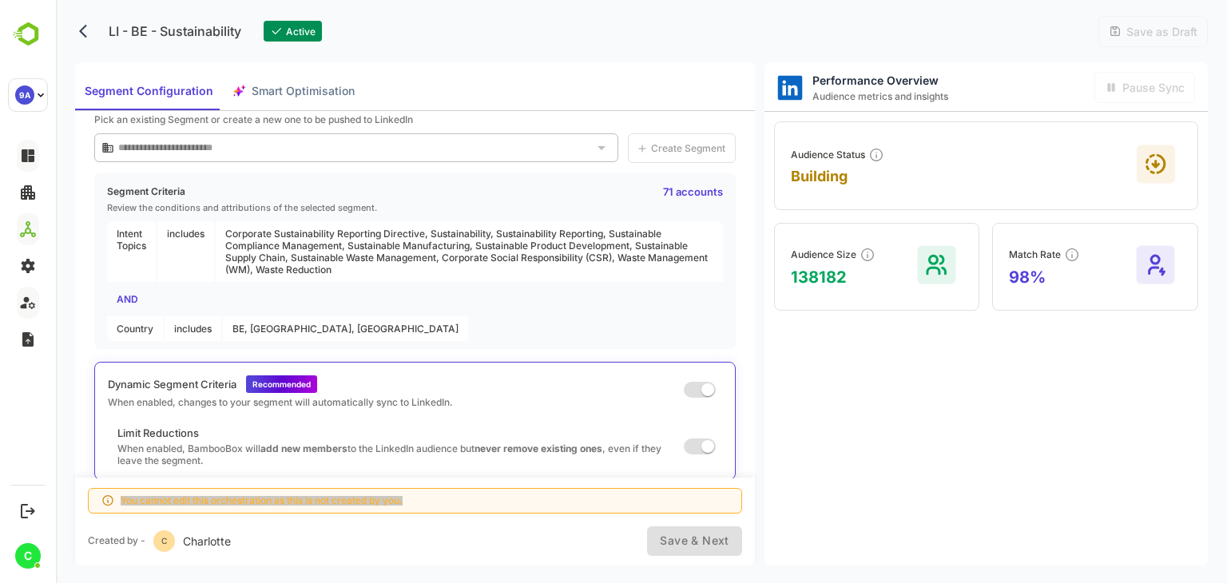
scroll to position [0, 0]
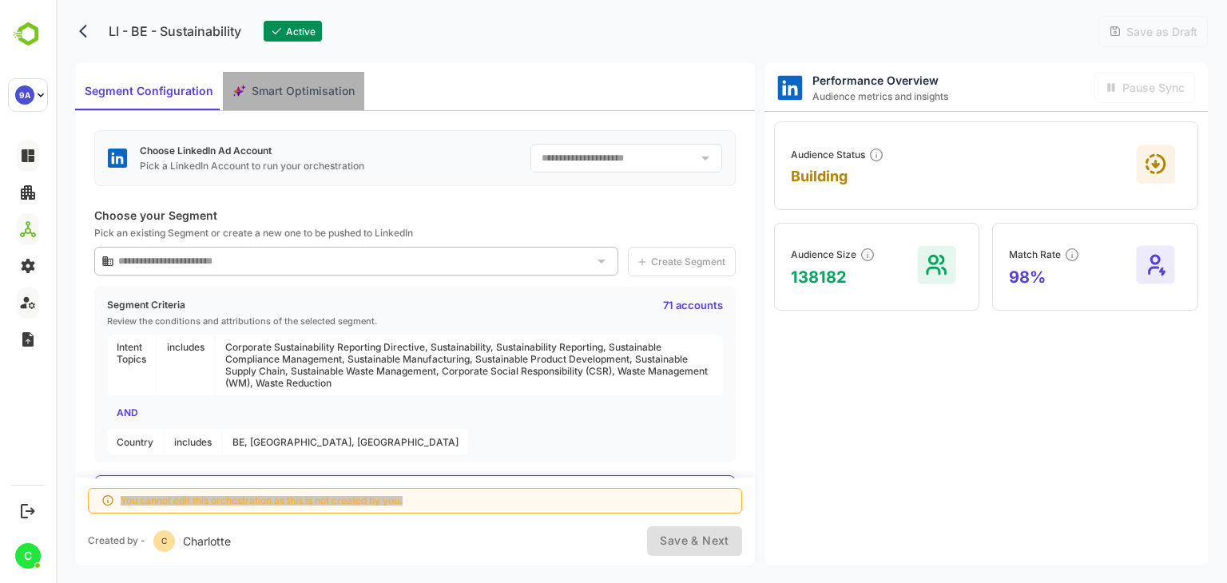
click at [296, 87] on span "Smart Optimisation" at bounding box center [303, 92] width 103 height 20
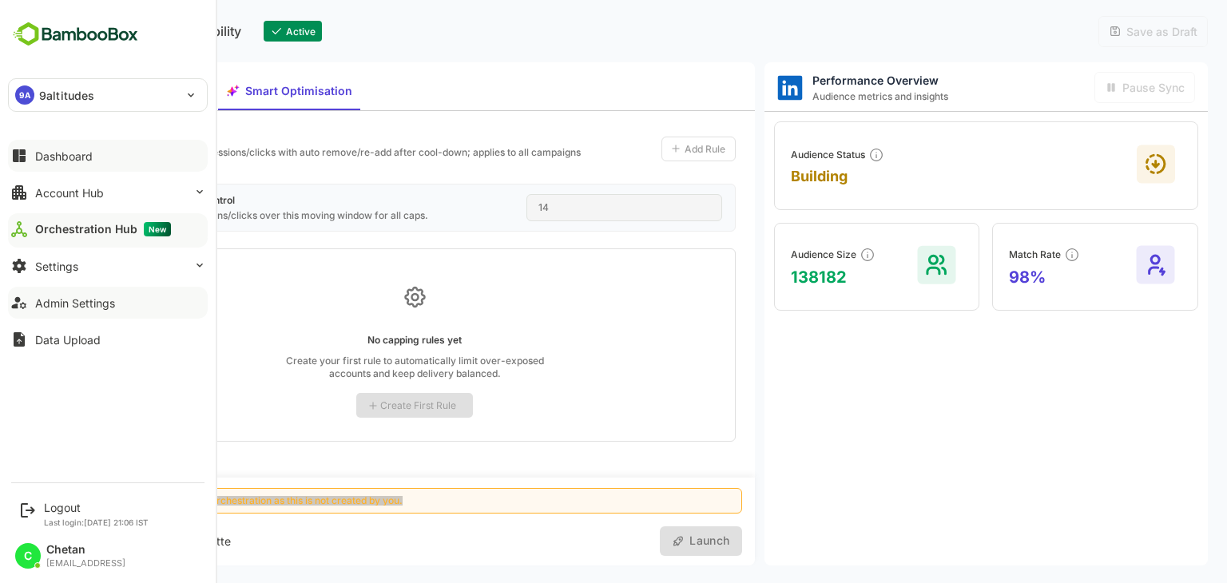
click at [74, 226] on div "Orchestration Hub New" at bounding box center [103, 229] width 136 height 14
